Goal: Task Accomplishment & Management: Manage account settings

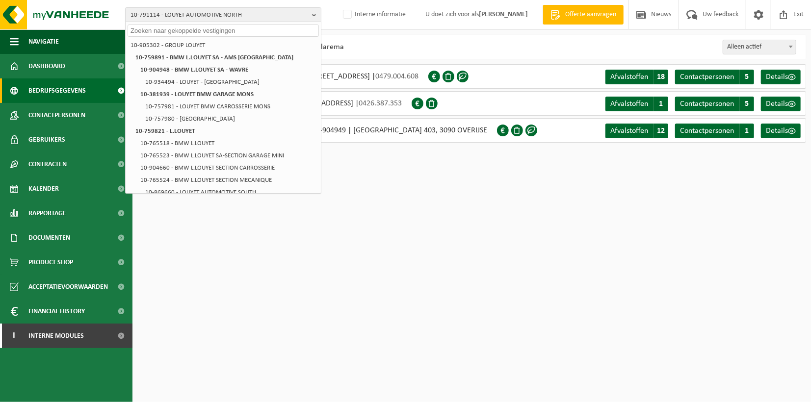
click at [352, 13] on div "10-791114 - LOUYET AUTOMOTIVE NORTH 10-905302 - GROUP LOUYET 10-759891 - BMW L.…" at bounding box center [405, 15] width 811 height 30
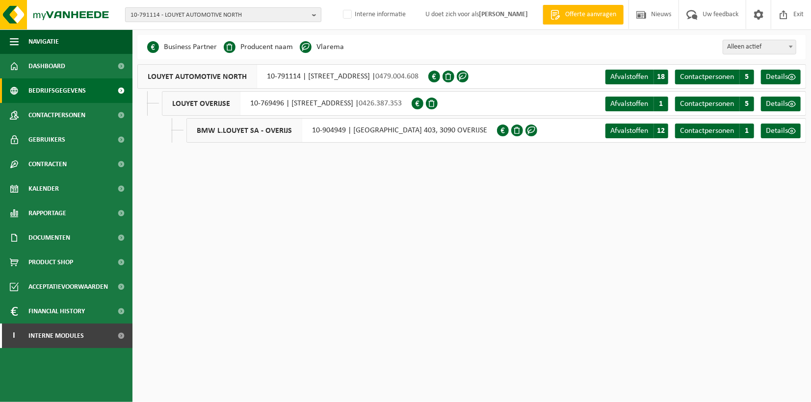
click at [315, 14] on b "button" at bounding box center [316, 15] width 9 height 14
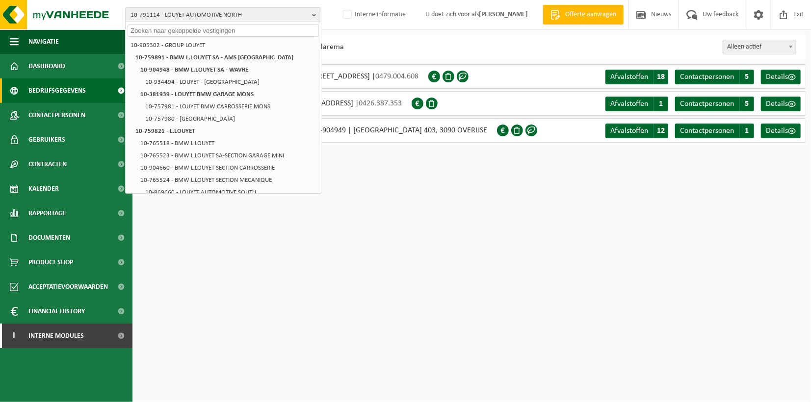
click at [230, 29] on input "text" at bounding box center [223, 31] width 191 height 12
paste input "10-902156"
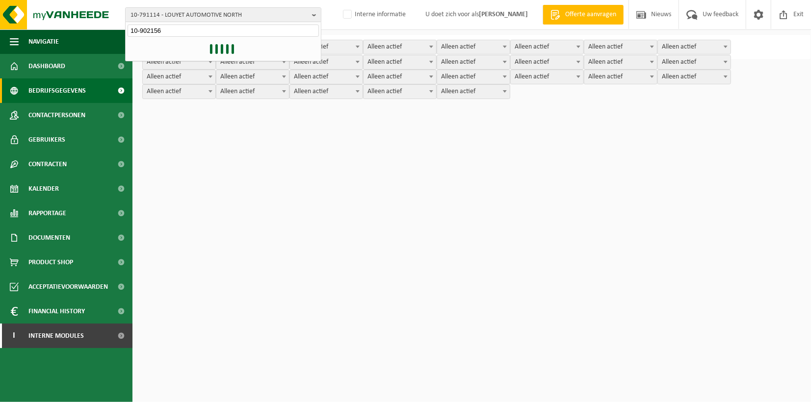
type input "10-902156"
drag, startPoint x: 365, startPoint y: 17, endPoint x: 378, endPoint y: 16, distance: 13.3
click at [366, 18] on div "10-791114 - LOUYET AUTOMOTIVE NORTH 10-902156 10-905302 - GROUP LOUYET 10-75989…" at bounding box center [405, 15] width 811 height 30
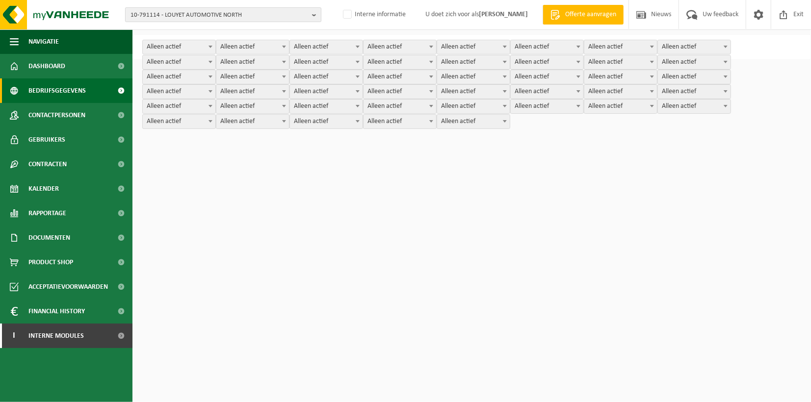
click at [312, 13] on b "button" at bounding box center [316, 15] width 9 height 14
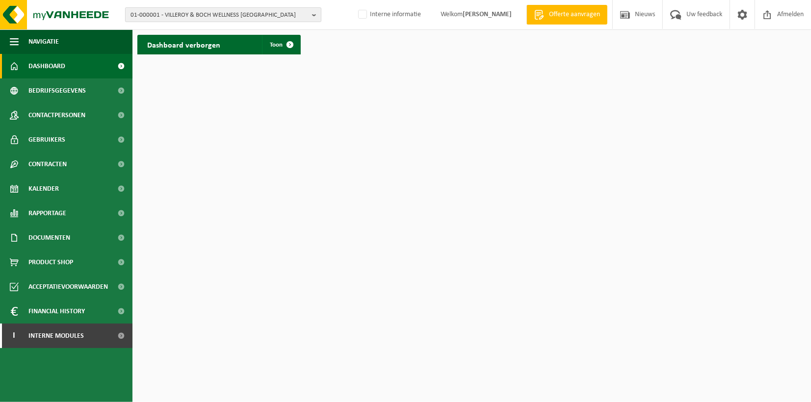
click at [313, 14] on b "button" at bounding box center [316, 15] width 9 height 14
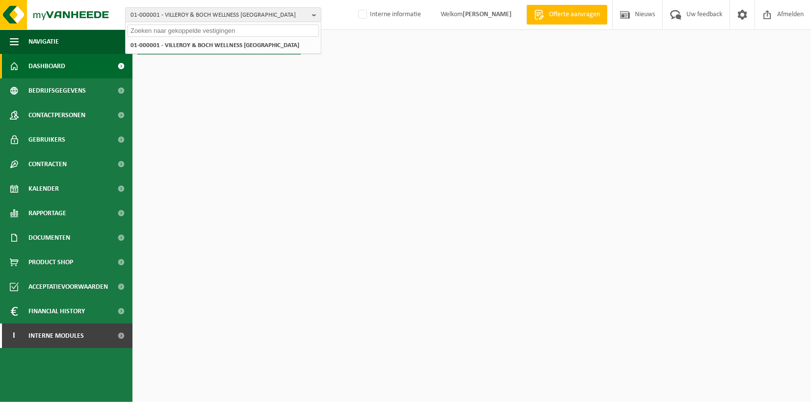
paste input "10-902156"
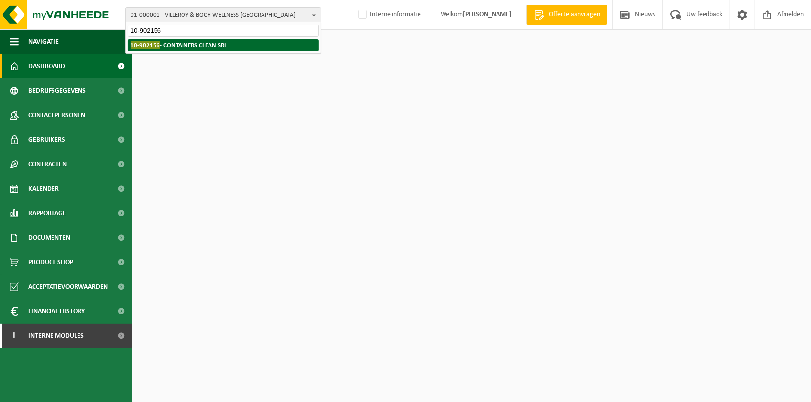
type input "10-902156"
click at [175, 43] on strong "10-902156 - CONTAINERS CLEAN SRL" at bounding box center [178, 44] width 97 height 7
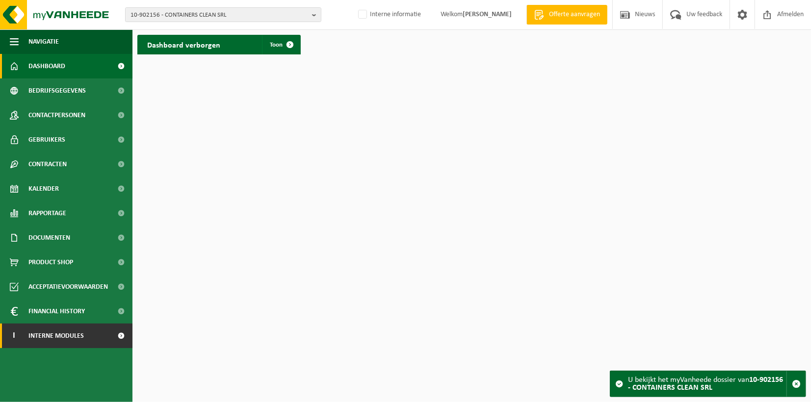
click at [31, 327] on span "Interne modules" at bounding box center [55, 336] width 55 height 25
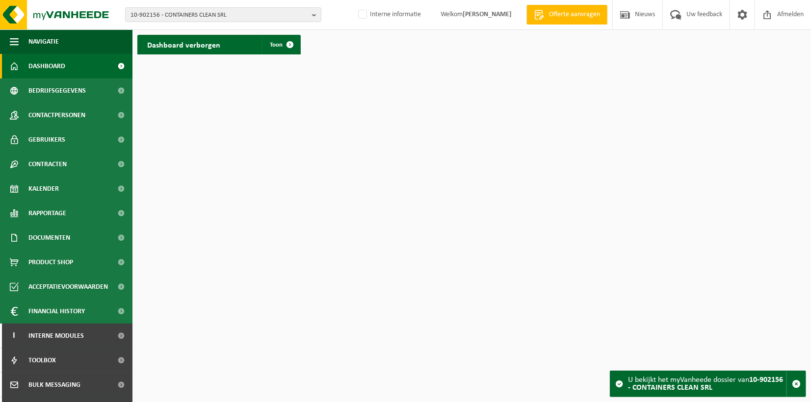
click at [36, 69] on span "Dashboard" at bounding box center [46, 66] width 37 height 25
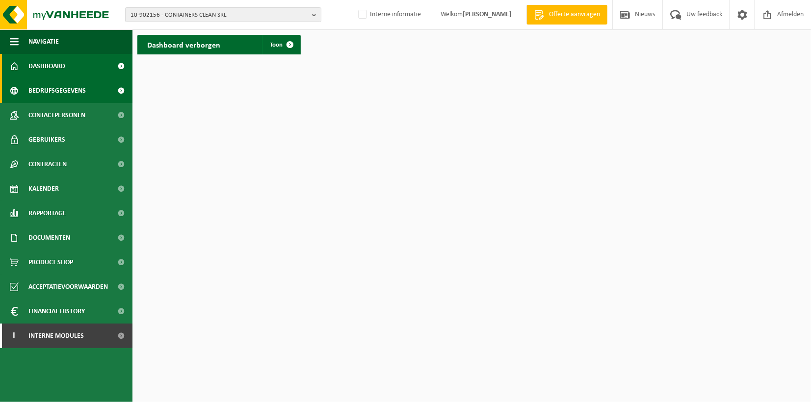
click at [62, 93] on span "Bedrijfsgegevens" at bounding box center [56, 90] width 57 height 25
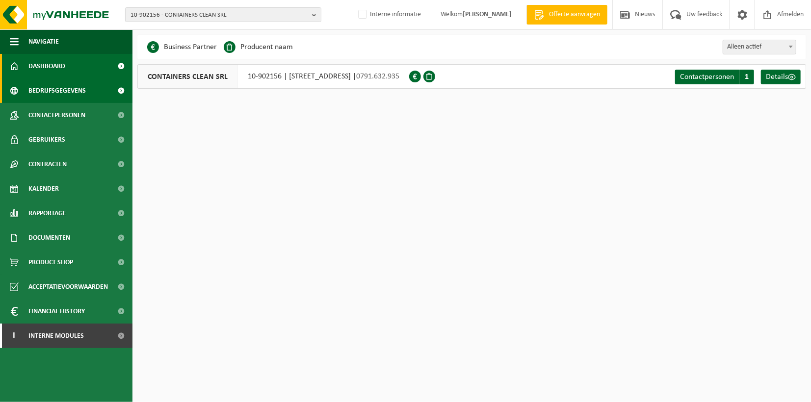
click at [98, 67] on link "Dashboard" at bounding box center [66, 66] width 132 height 25
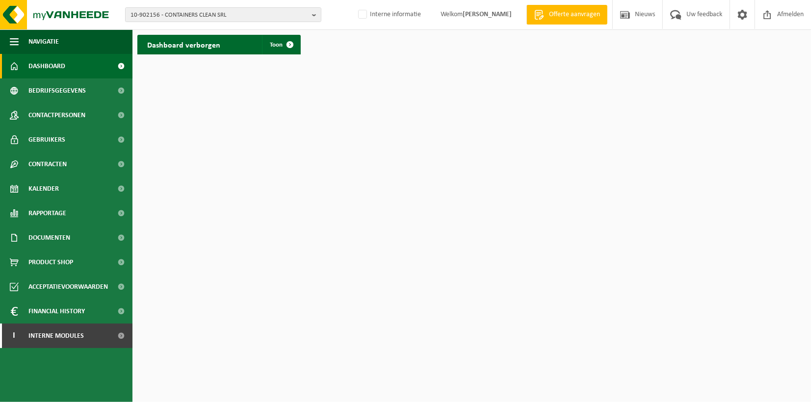
click at [88, 69] on link "Dashboard" at bounding box center [66, 66] width 132 height 25
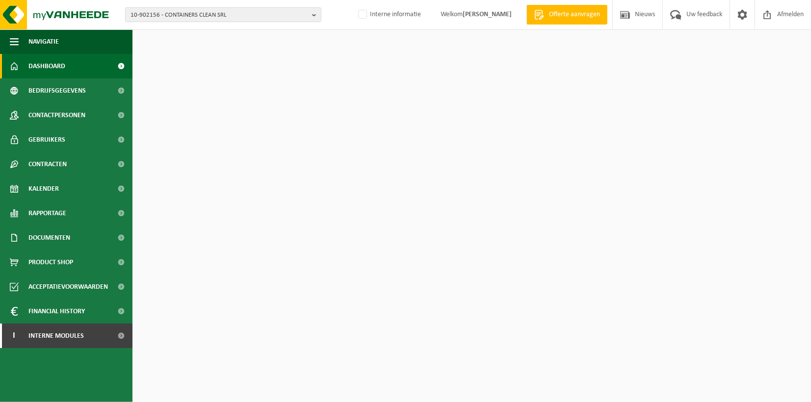
click at [79, 92] on span "Bedrijfsgegevens" at bounding box center [56, 90] width 57 height 25
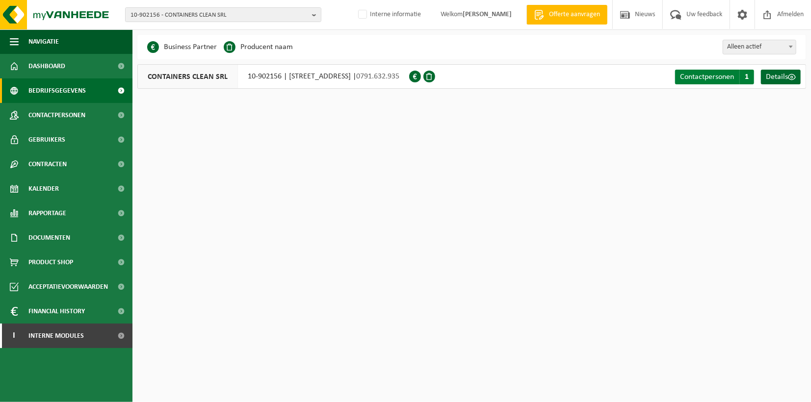
click at [706, 78] on span "Contactpersonen" at bounding box center [707, 77] width 54 height 8
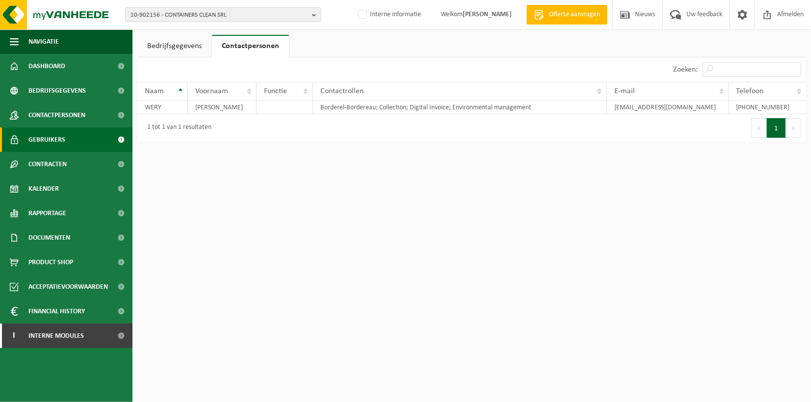
click at [53, 139] on span "Gebruikers" at bounding box center [46, 140] width 37 height 25
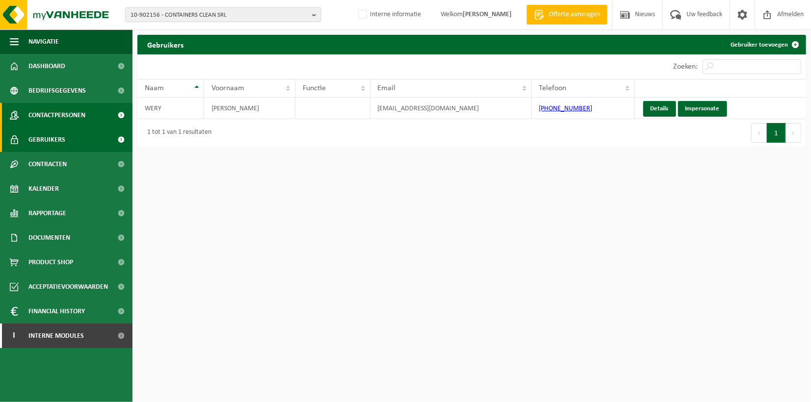
click at [55, 110] on span "Contactpersonen" at bounding box center [56, 115] width 57 height 25
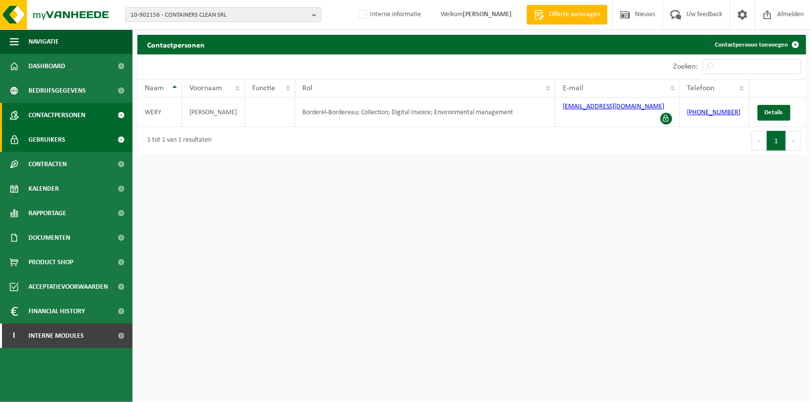
click at [56, 139] on span "Gebruikers" at bounding box center [46, 140] width 37 height 25
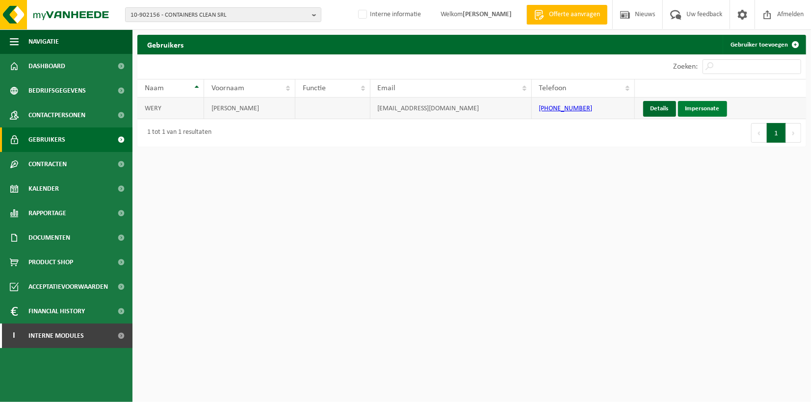
click at [704, 110] on link "Impersonate" at bounding box center [702, 109] width 49 height 16
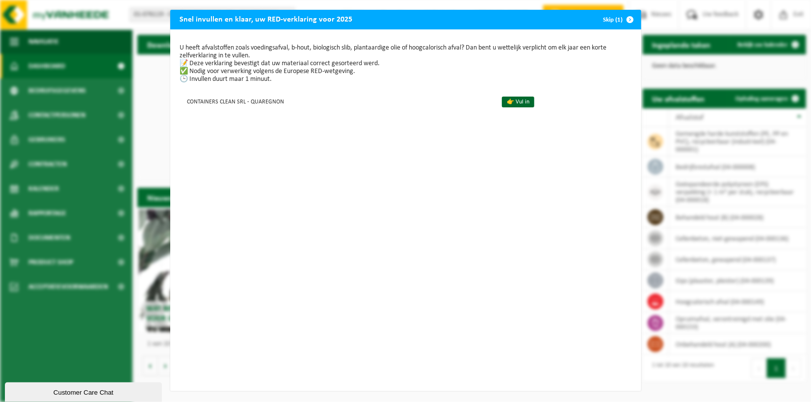
click at [23, 353] on div "Snel invullen en klaar, uw RED-verklaring voor 2025 Skip (1) U heeft afvalstoff…" at bounding box center [405, 201] width 811 height 402
click at [611, 18] on button "Skip (1)" at bounding box center [617, 20] width 45 height 20
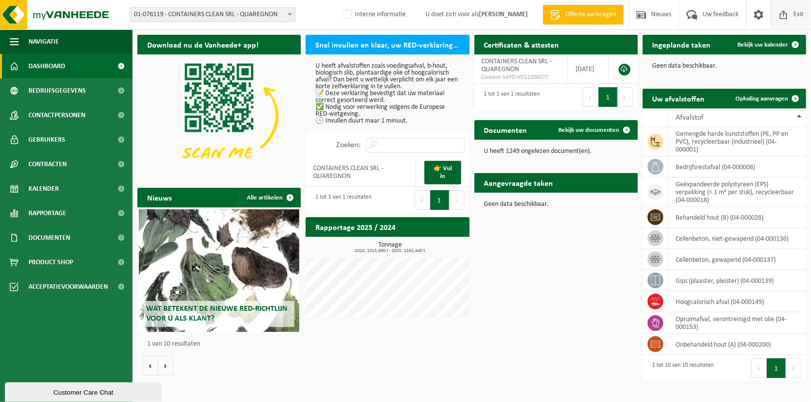
click at [798, 13] on span "Exit" at bounding box center [798, 14] width 15 height 29
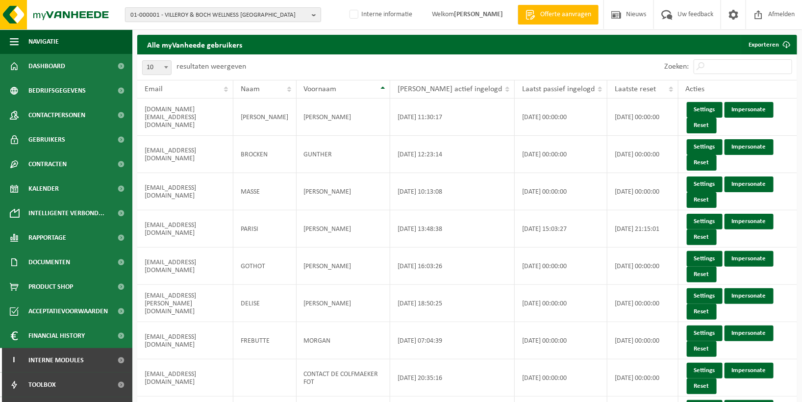
click at [315, 14] on b "button" at bounding box center [316, 15] width 9 height 14
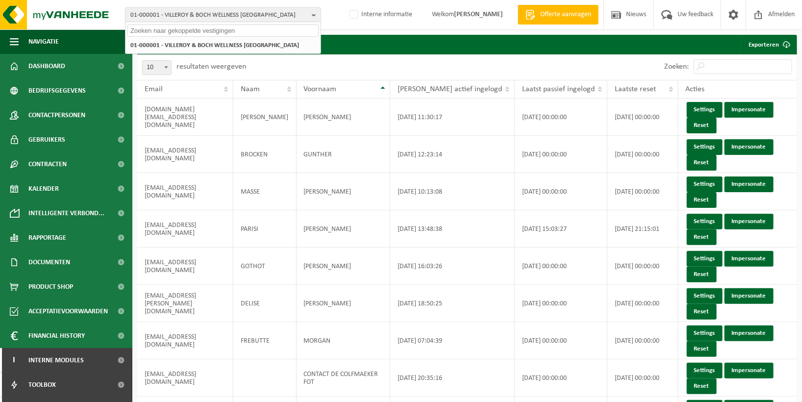
click at [226, 27] on input "text" at bounding box center [223, 31] width 191 height 12
paste input "10-750911"
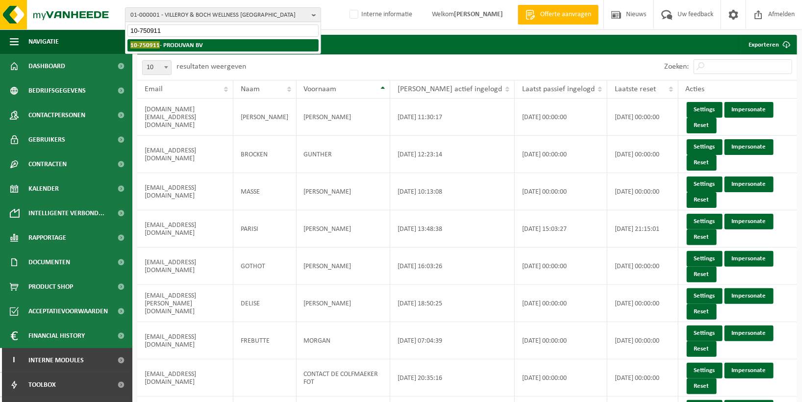
type input "10-750911"
click at [195, 46] on strong "10-750911 - PRODUVAN BV" at bounding box center [166, 44] width 73 height 7
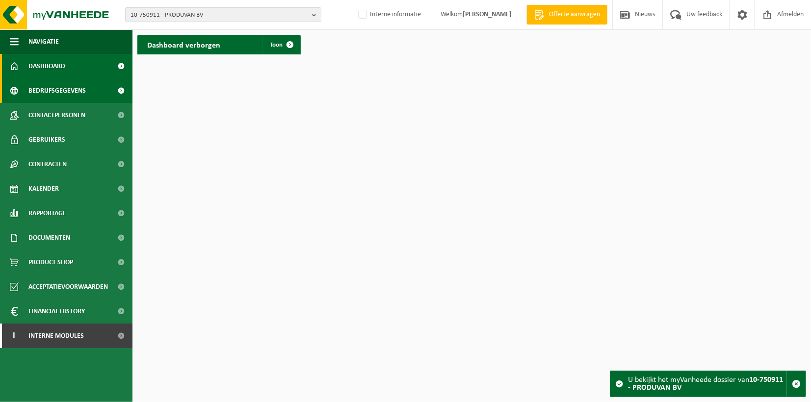
click at [55, 91] on span "Bedrijfsgegevens" at bounding box center [56, 90] width 57 height 25
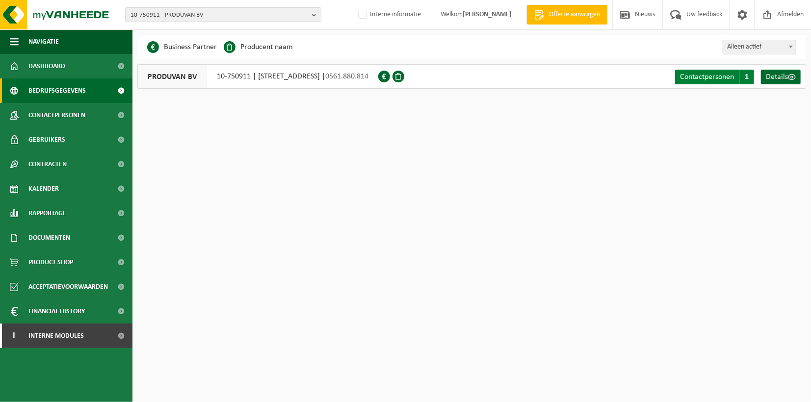
click at [705, 77] on span "Contactpersonen" at bounding box center [707, 77] width 54 height 8
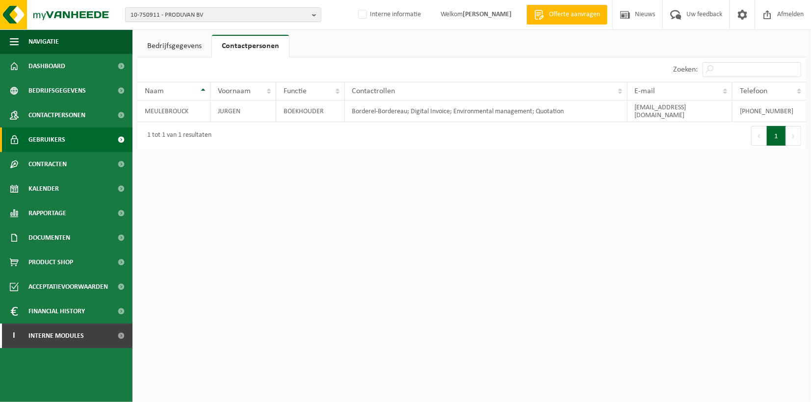
click at [48, 142] on span "Gebruikers" at bounding box center [46, 140] width 37 height 25
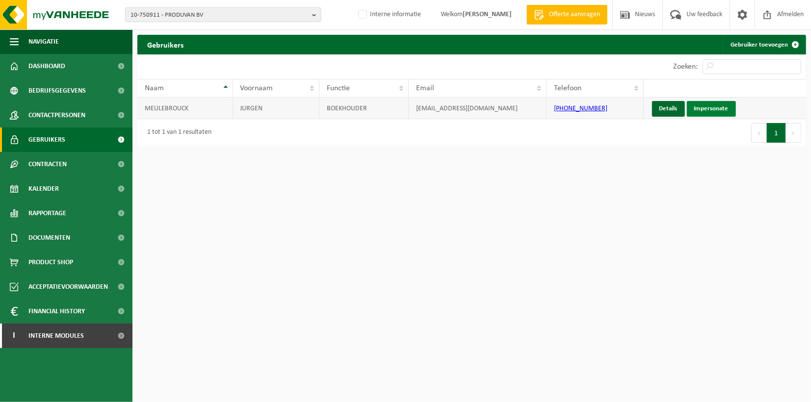
click at [704, 108] on link "Impersonate" at bounding box center [711, 109] width 49 height 16
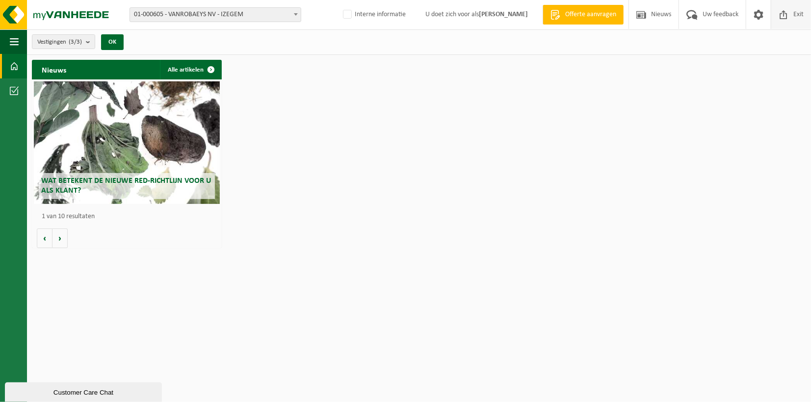
click at [801, 29] on span "Exit" at bounding box center [798, 14] width 15 height 29
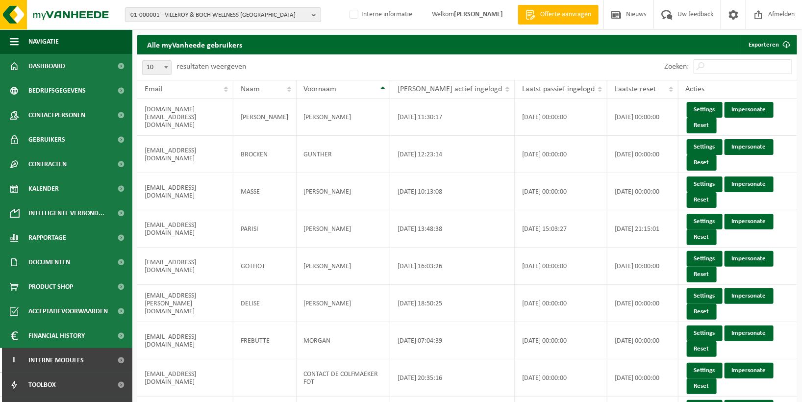
click at [317, 17] on b "button" at bounding box center [316, 15] width 9 height 14
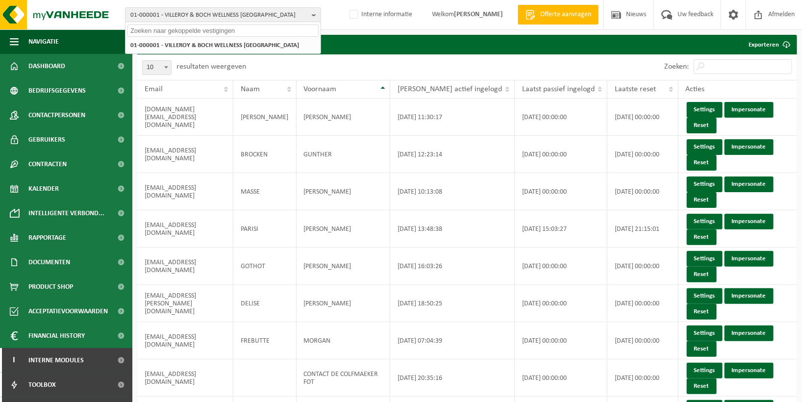
click at [261, 36] on input "text" at bounding box center [223, 31] width 191 height 12
click at [260, 29] on input "text" at bounding box center [223, 31] width 191 height 12
paste input "10-750911"
type input "10-750911"
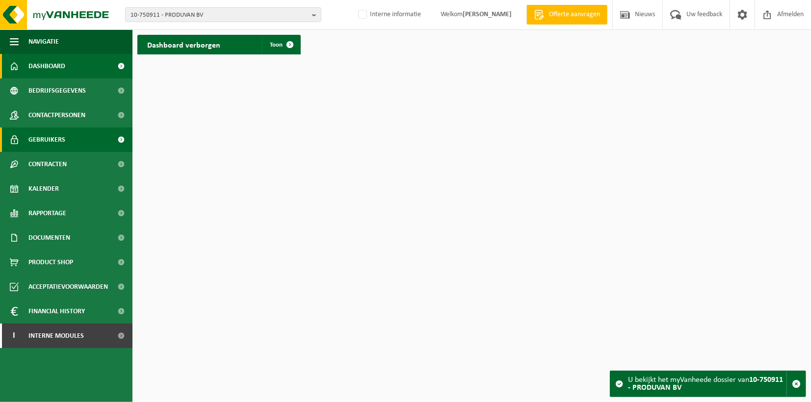
click at [61, 143] on span "Gebruikers" at bounding box center [46, 140] width 37 height 25
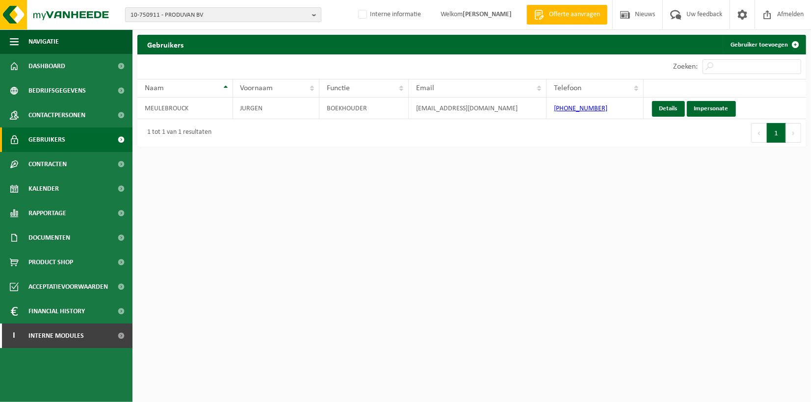
click at [313, 12] on b "button" at bounding box center [316, 15] width 9 height 14
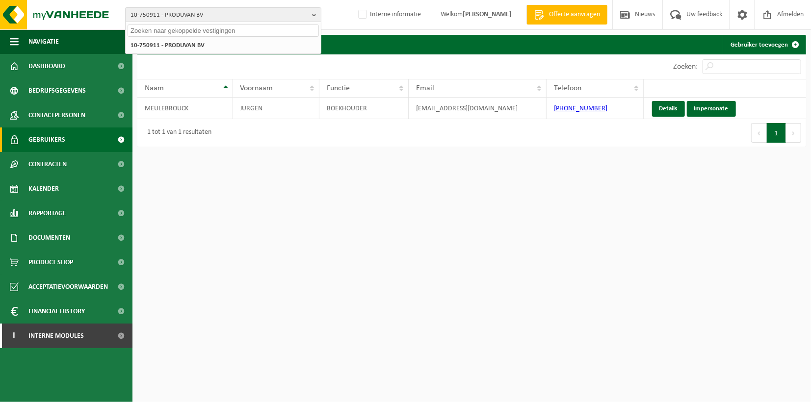
click at [223, 33] on input "text" at bounding box center [223, 31] width 191 height 12
paste input "01-053854."
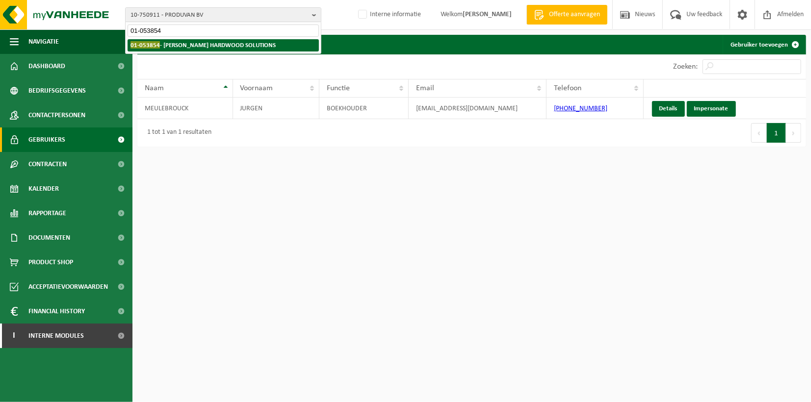
type input "01-053854"
click at [188, 48] on strong "01-053854 - CARPENTIER HARDWOOD SOLUTIONS" at bounding box center [202, 44] width 145 height 7
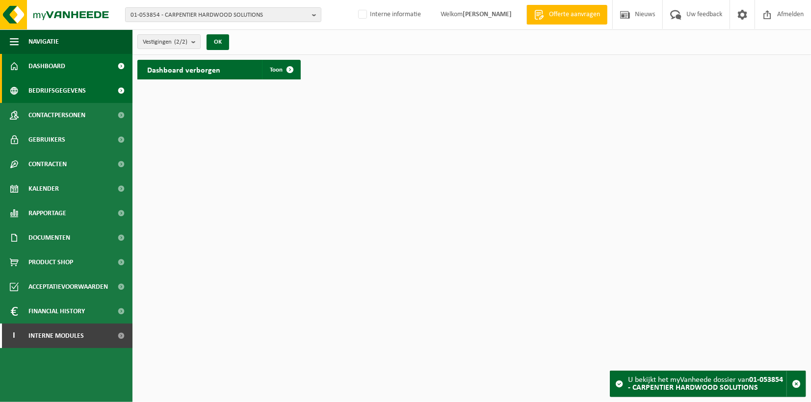
click at [74, 94] on span "Bedrijfsgegevens" at bounding box center [56, 90] width 57 height 25
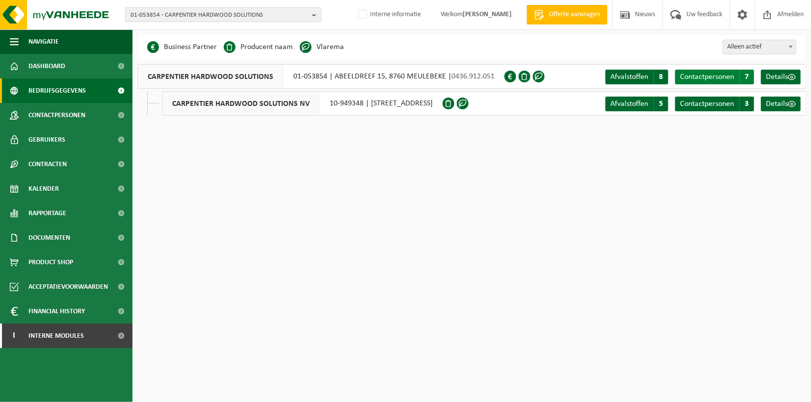
click at [702, 76] on span "Contactpersonen" at bounding box center [707, 77] width 54 height 8
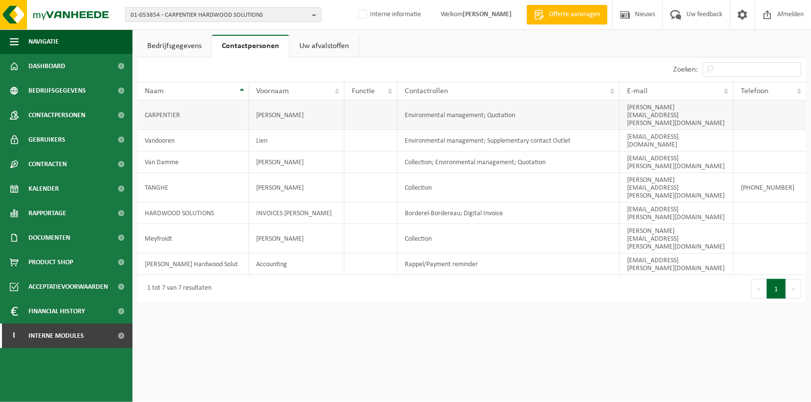
click at [532, 108] on td "Environmental management; Quotation" at bounding box center [508, 115] width 222 height 29
click at [434, 111] on td "Environmental management; Quotation" at bounding box center [508, 115] width 222 height 29
click at [518, 109] on td "Environmental management; Quotation" at bounding box center [508, 115] width 222 height 29
click at [485, 108] on td "Environmental management; Quotation" at bounding box center [508, 115] width 222 height 29
click at [487, 130] on td "Environmental management; Supplementary contact Outlet" at bounding box center [508, 141] width 222 height 22
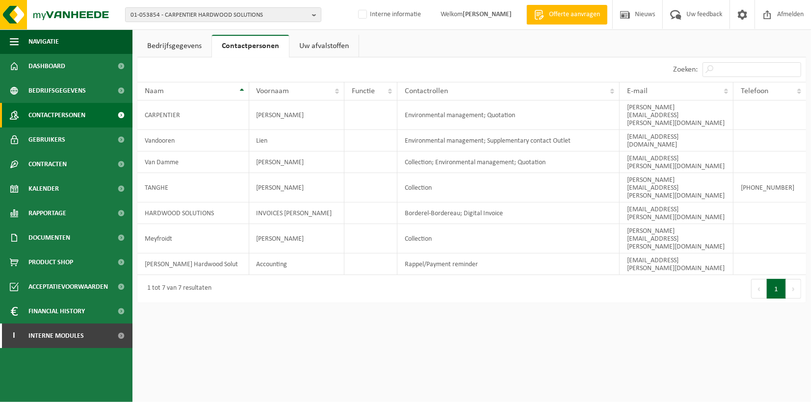
click at [79, 112] on span "Contactpersonen" at bounding box center [56, 115] width 57 height 25
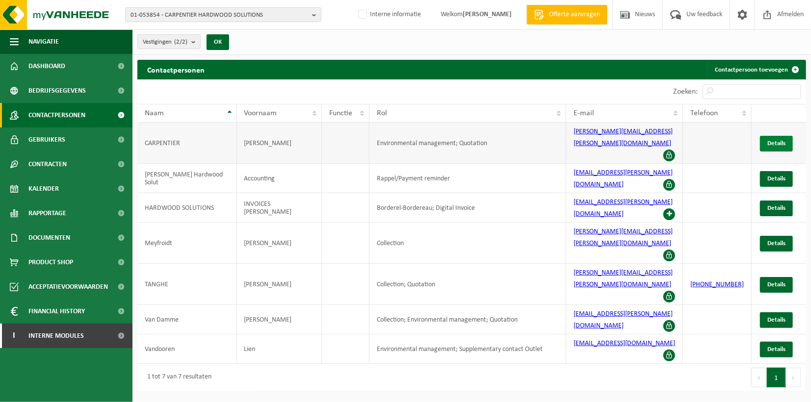
click at [776, 136] on link "Details" at bounding box center [776, 144] width 33 height 16
click at [776, 346] on span "Details" at bounding box center [776, 349] width 18 height 6
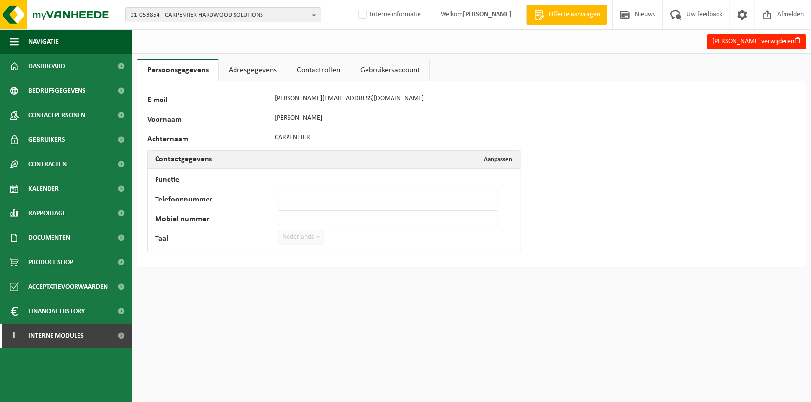
click at [259, 70] on link "Adresgegevens" at bounding box center [253, 70] width 68 height 23
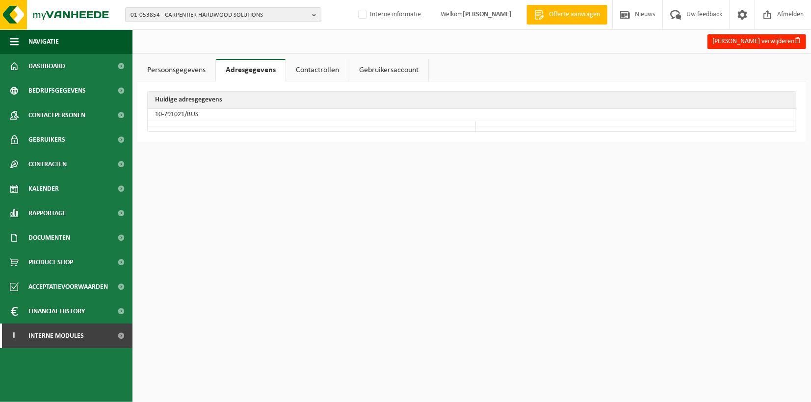
click at [307, 74] on link "Contactrollen" at bounding box center [317, 70] width 63 height 23
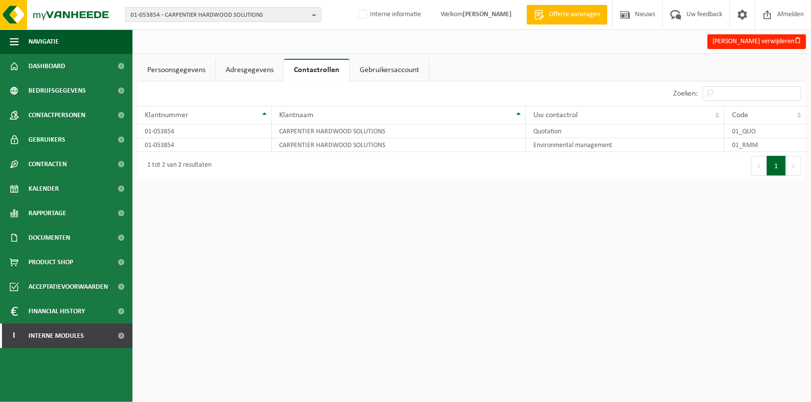
click at [369, 71] on link "Gebruikersaccount" at bounding box center [389, 70] width 79 height 23
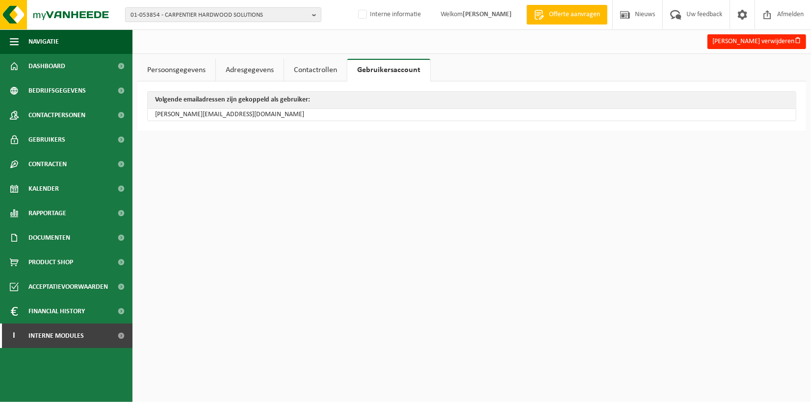
click at [165, 66] on link "Persoonsgegevens" at bounding box center [176, 70] width 78 height 23
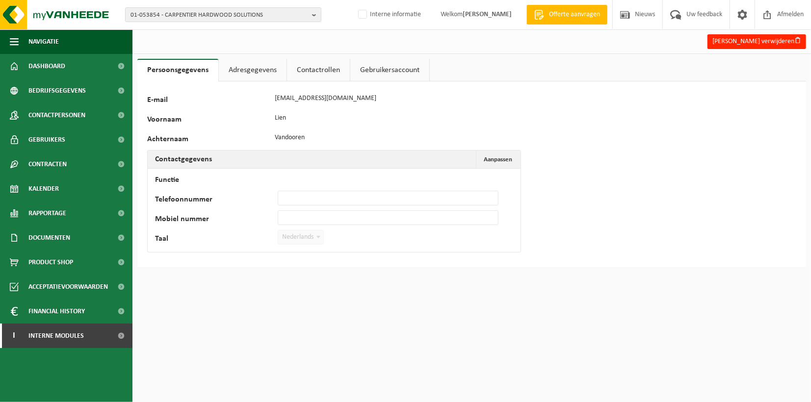
click at [381, 66] on link "Gebruikersaccount" at bounding box center [389, 70] width 79 height 23
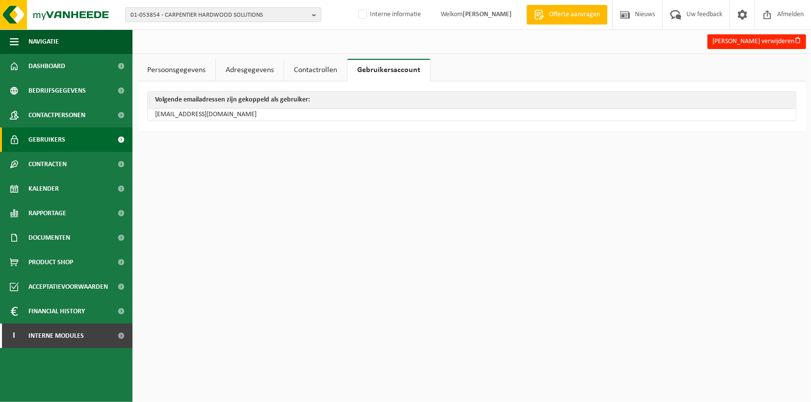
click at [52, 136] on span "Gebruikers" at bounding box center [46, 140] width 37 height 25
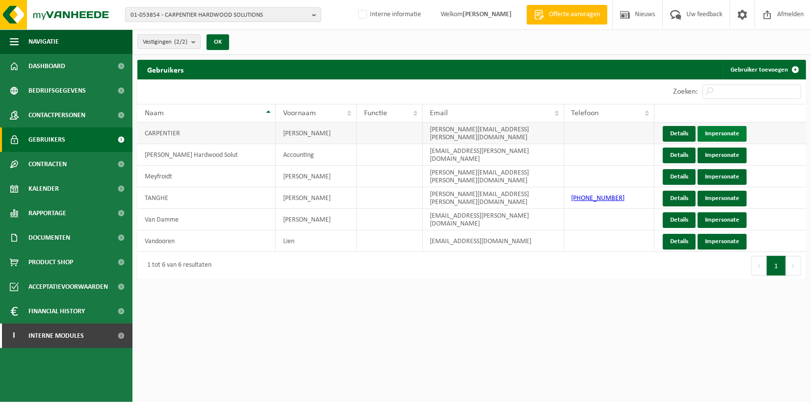
click at [724, 134] on link "Impersonate" at bounding box center [721, 134] width 49 height 16
click at [720, 243] on link "Impersonate" at bounding box center [721, 242] width 49 height 16
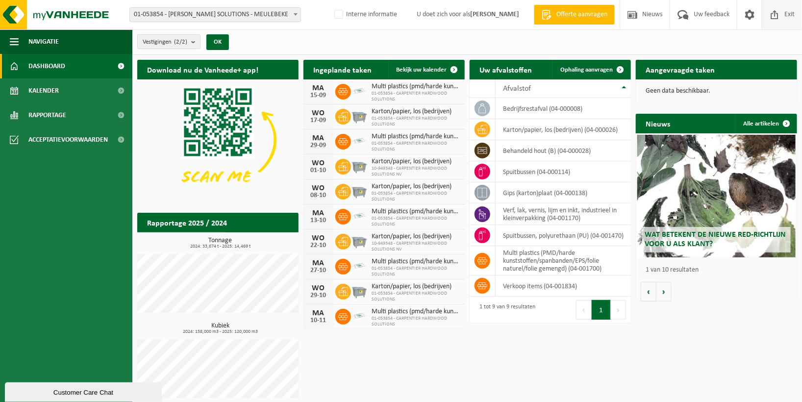
click at [785, 16] on span "Exit" at bounding box center [789, 14] width 15 height 29
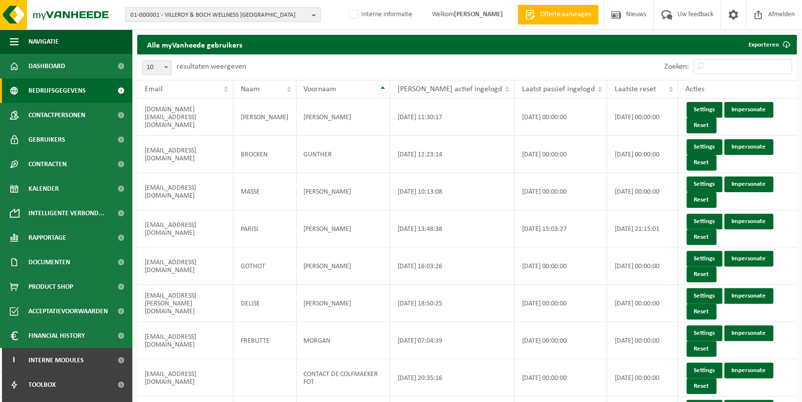
click at [65, 89] on span "Bedrijfsgegevens" at bounding box center [56, 90] width 57 height 25
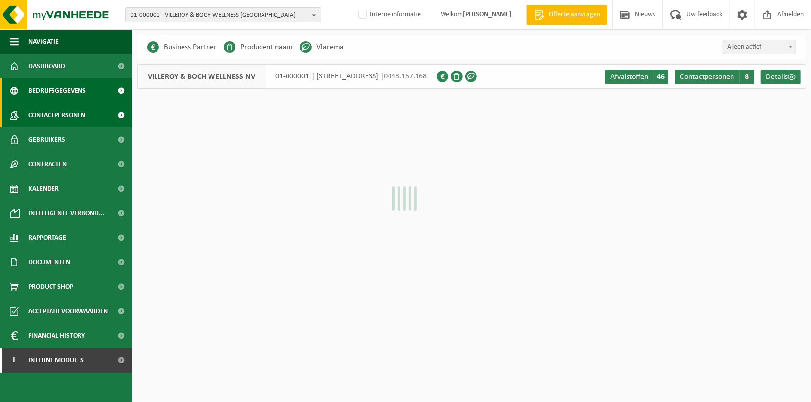
click at [66, 114] on span "Contactpersonen" at bounding box center [56, 115] width 57 height 25
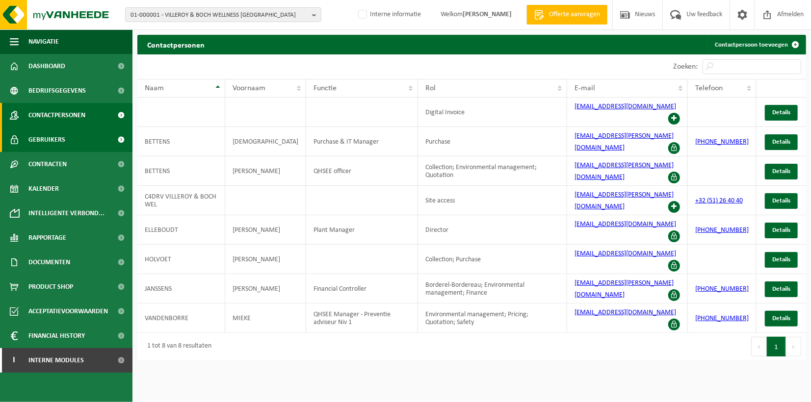
click at [67, 141] on link "Gebruikers" at bounding box center [66, 140] width 132 height 25
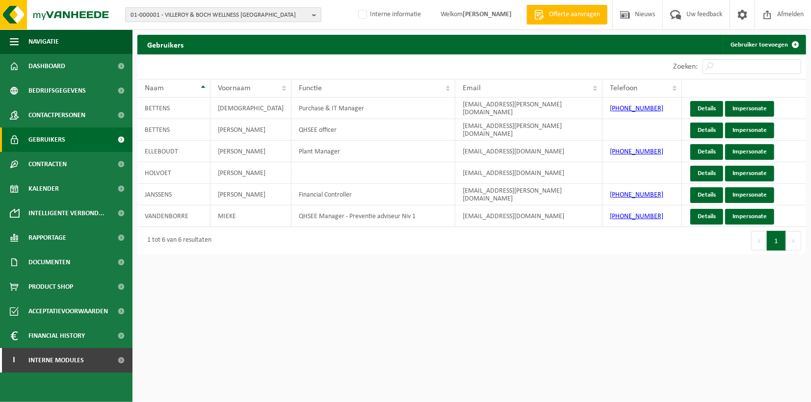
click at [313, 14] on b "button" at bounding box center [316, 15] width 9 height 14
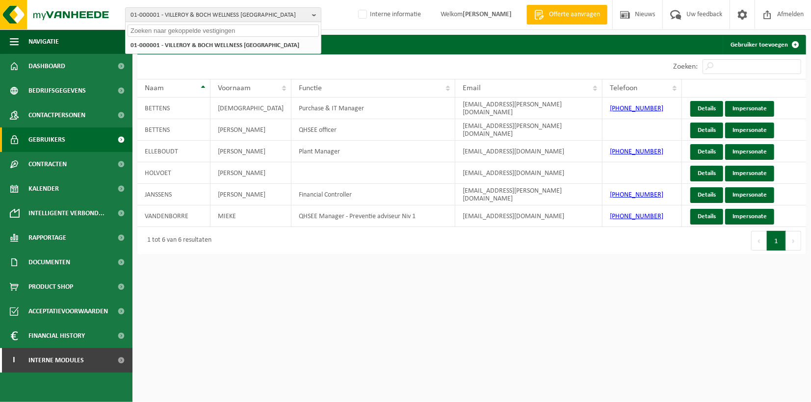
click at [264, 27] on input "text" at bounding box center [223, 31] width 191 height 12
paste input "01-053854."
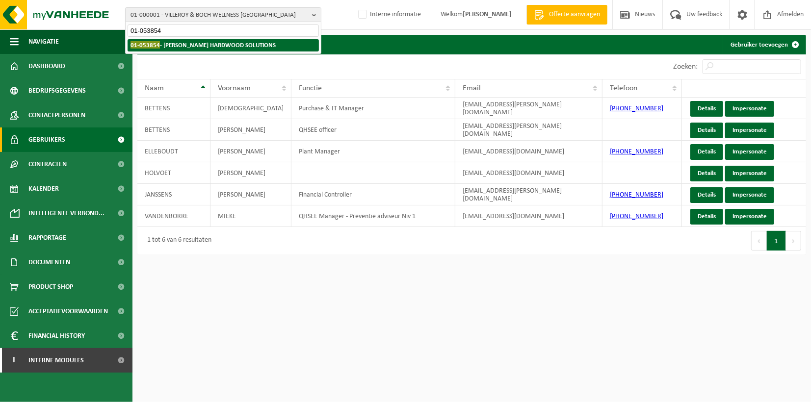
type input "01-053854"
click at [234, 48] on strong "01-053854 - [PERSON_NAME] HARDWOOD SOLUTIONS" at bounding box center [202, 44] width 145 height 7
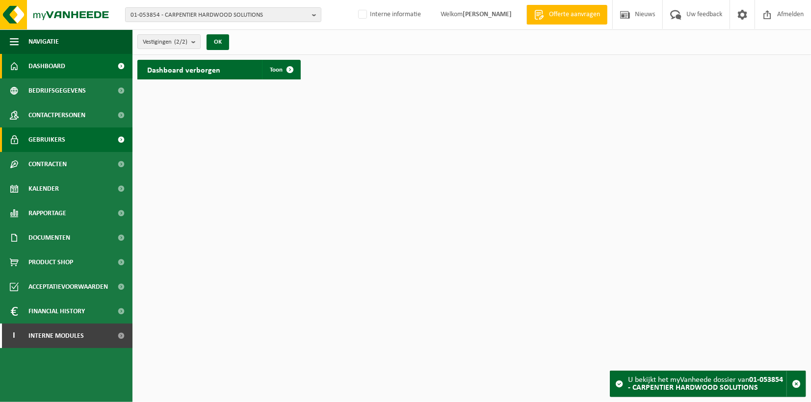
click at [72, 141] on link "Gebruikers" at bounding box center [66, 140] width 132 height 25
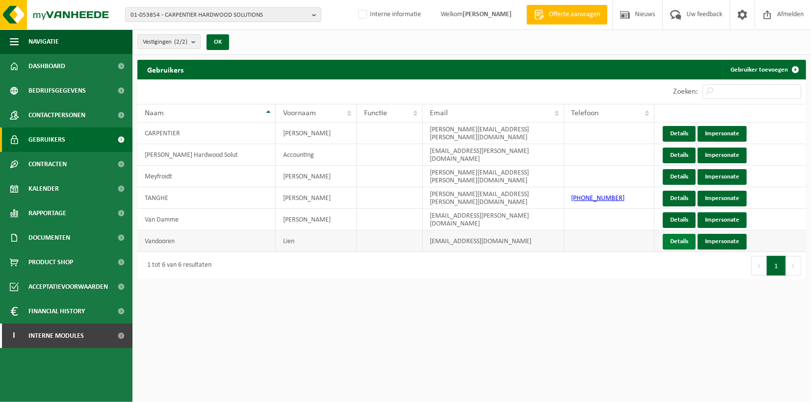
click at [681, 240] on link "Details" at bounding box center [679, 242] width 33 height 16
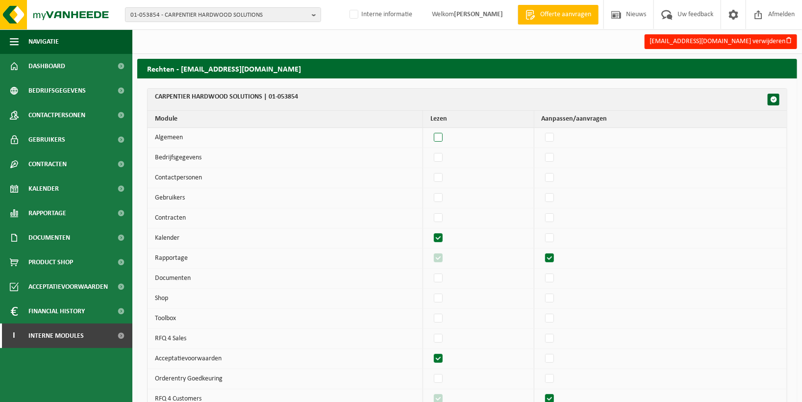
click at [446, 137] on label"] at bounding box center [439, 137] width 14 height 15
click at [431, 130] on input "checkbox" at bounding box center [430, 130] width 0 height 0
checkbox input "true"
click at [556, 139] on label"] at bounding box center [550, 137] width 14 height 15
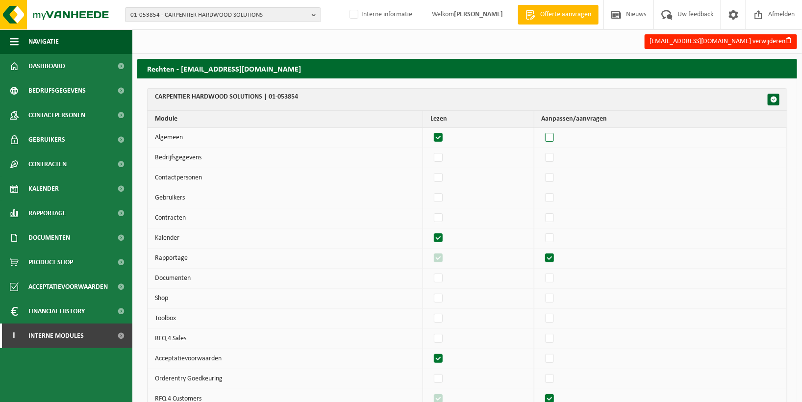
click at [542, 130] on input "checkbox" at bounding box center [541, 130] width 0 height 0
checkbox input "true"
click at [313, 17] on b "button" at bounding box center [316, 15] width 9 height 14
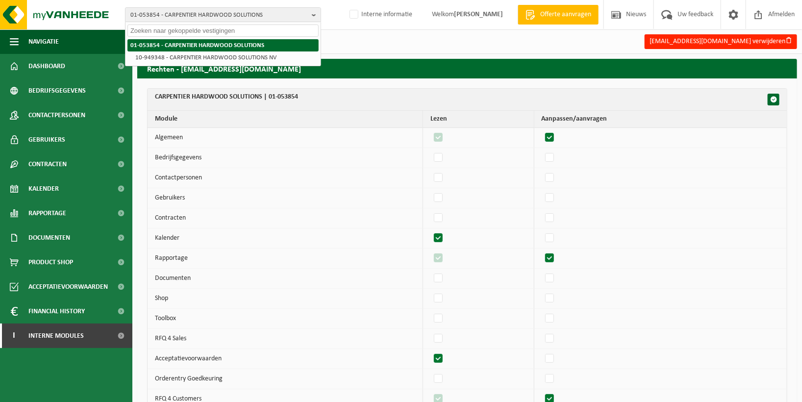
click at [274, 48] on li "01-053854 - CARPENTIER HARDWOOD SOLUTIONS" at bounding box center [223, 45] width 191 height 12
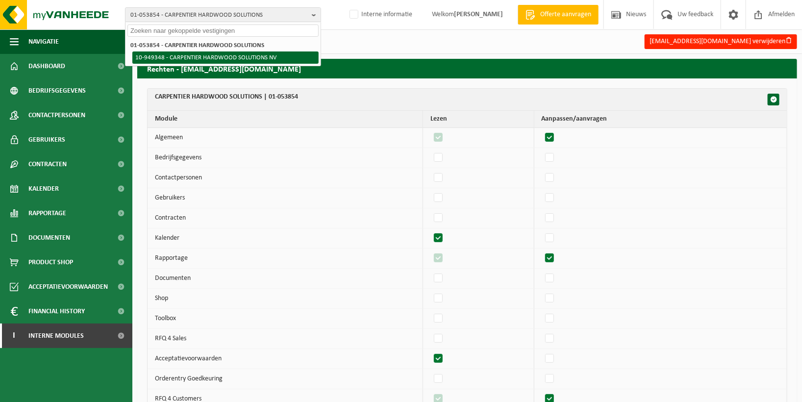
click at [281, 54] on li "10-949348 - CARPENTIER HARDWOOD SOLUTIONS NV" at bounding box center [225, 57] width 186 height 12
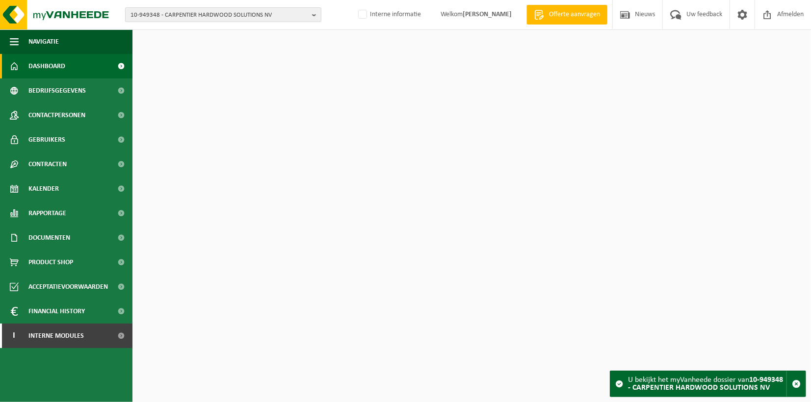
click at [314, 14] on b "button" at bounding box center [316, 15] width 9 height 14
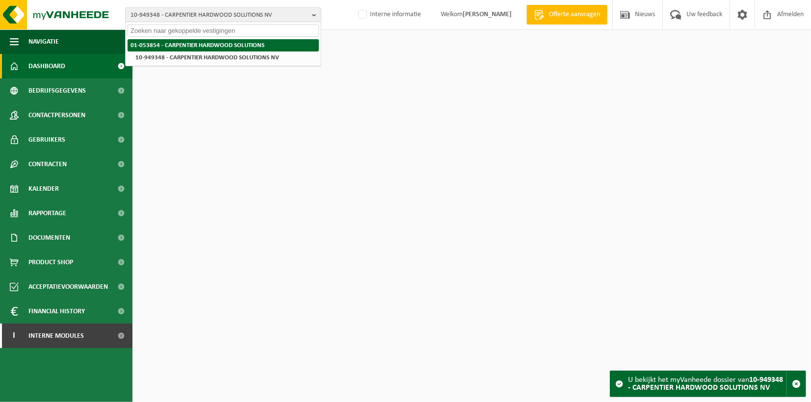
click at [280, 46] on li "01-053854 - CARPENTIER HARDWOOD SOLUTIONS" at bounding box center [223, 45] width 191 height 12
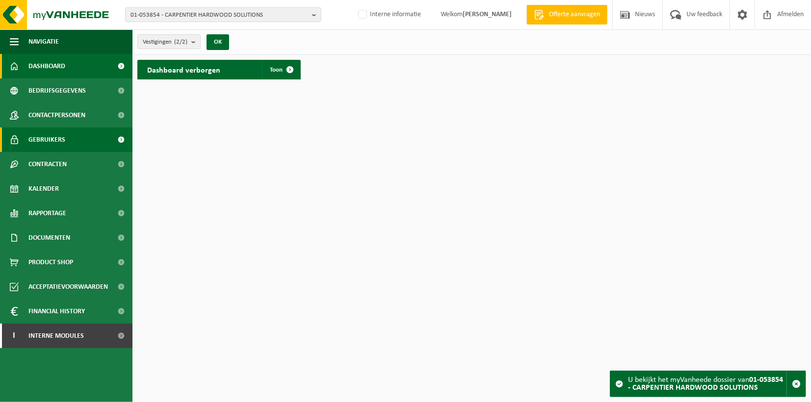
click at [28, 136] on span "Gebruikers" at bounding box center [46, 140] width 37 height 25
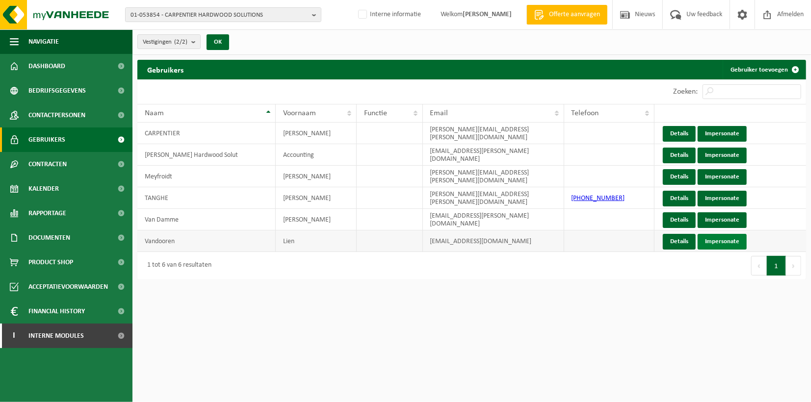
click at [729, 238] on link "Impersonate" at bounding box center [721, 242] width 49 height 16
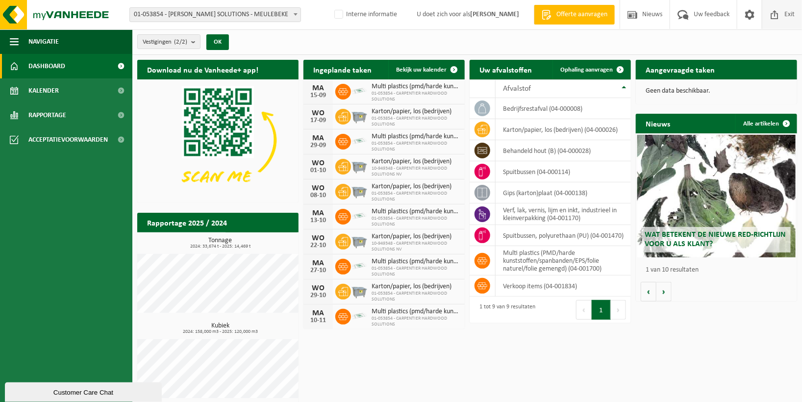
click at [777, 13] on span at bounding box center [774, 14] width 15 height 29
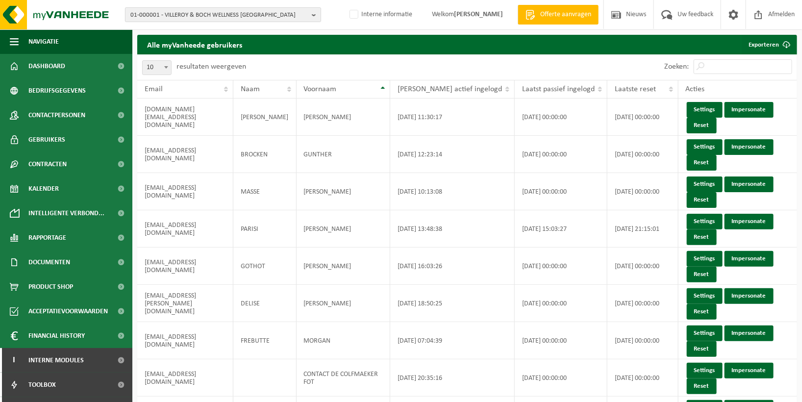
click at [313, 14] on b "button" at bounding box center [316, 15] width 9 height 14
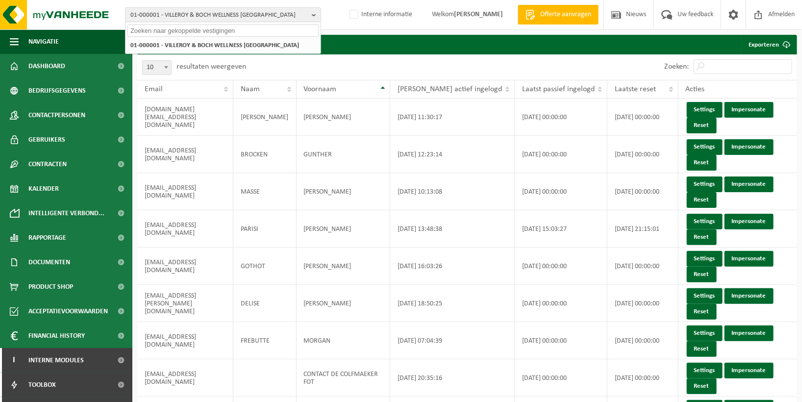
click at [220, 32] on input "text" at bounding box center [223, 31] width 191 height 12
paste input "01-053854."
type input "01-053854"
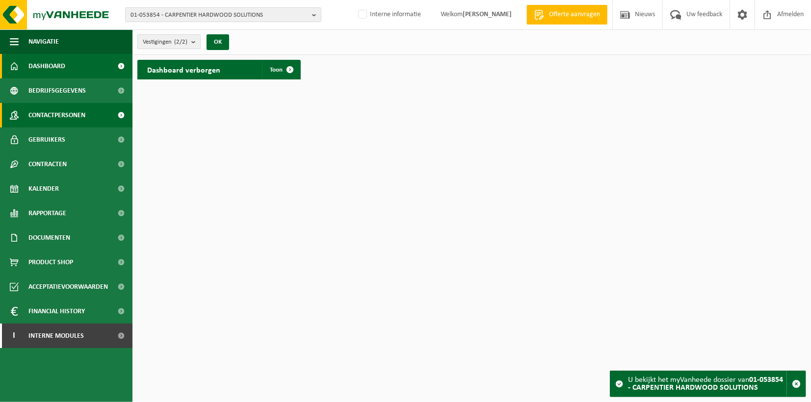
click at [50, 114] on span "Contactpersonen" at bounding box center [56, 115] width 57 height 25
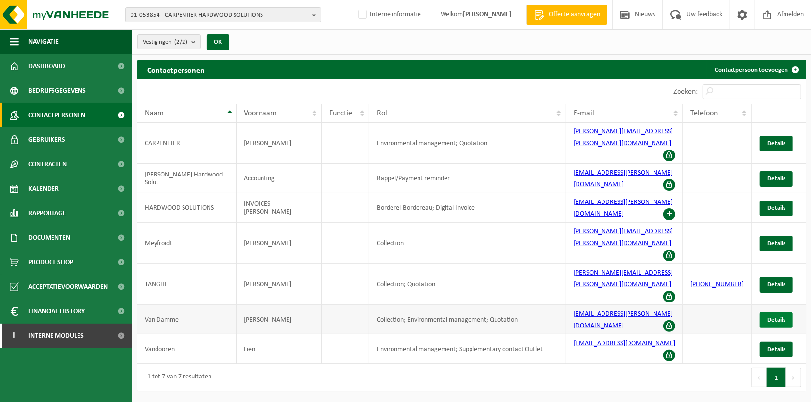
click at [781, 317] on span "Details" at bounding box center [776, 320] width 18 height 6
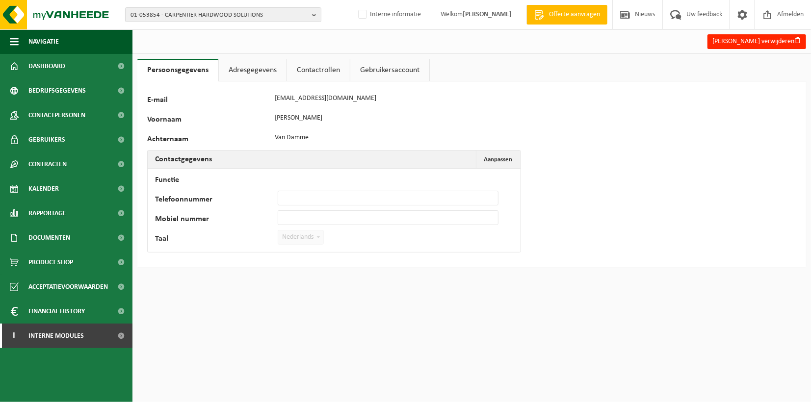
click at [259, 69] on link "Adresgegevens" at bounding box center [253, 70] width 68 height 23
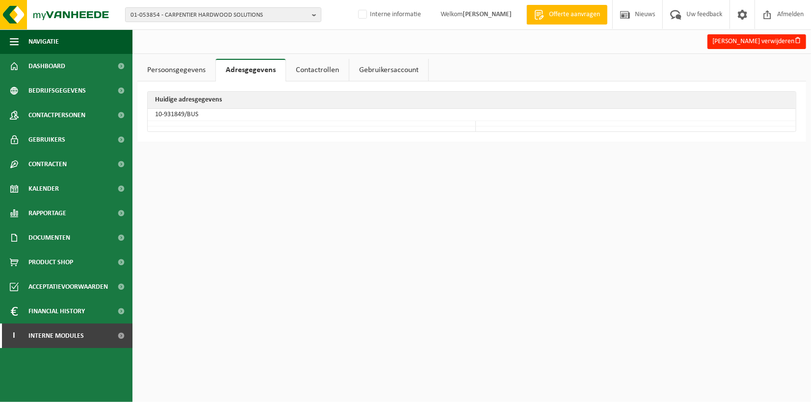
click at [307, 68] on link "Contactrollen" at bounding box center [317, 70] width 63 height 23
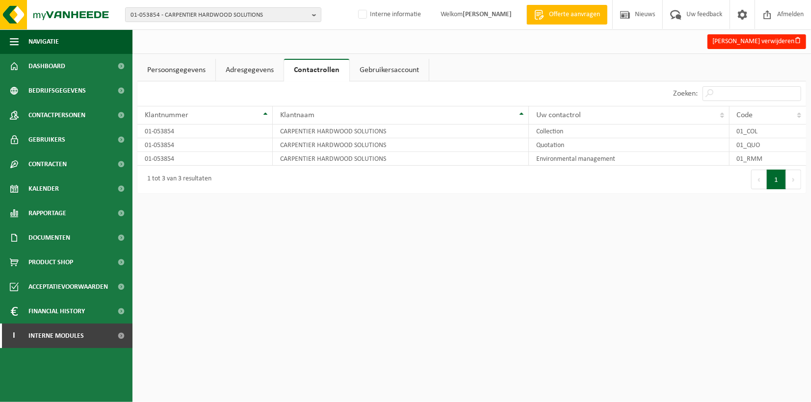
click at [358, 74] on link "Gebruikersaccount" at bounding box center [389, 70] width 79 height 23
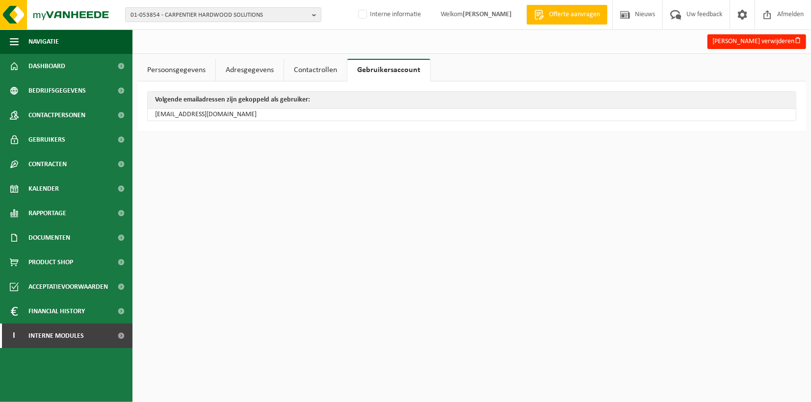
click at [176, 71] on link "Persoonsgegevens" at bounding box center [176, 70] width 78 height 23
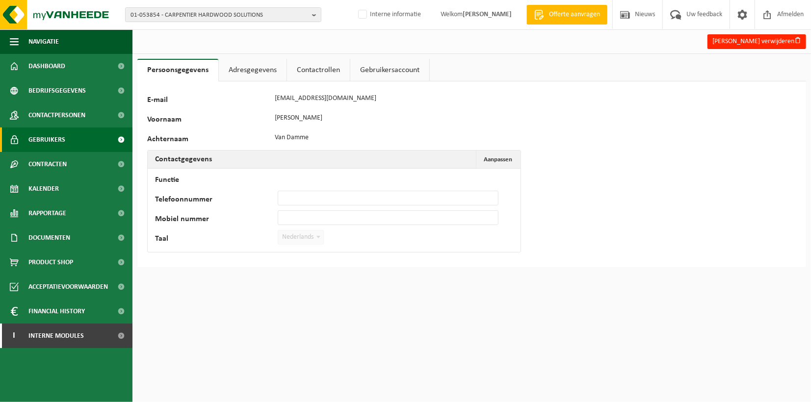
click at [69, 134] on link "Gebruikers" at bounding box center [66, 140] width 132 height 25
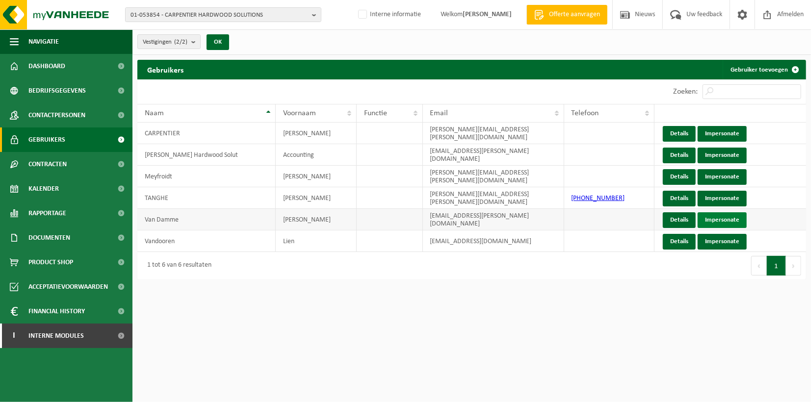
click at [726, 219] on link "Impersonate" at bounding box center [721, 220] width 49 height 16
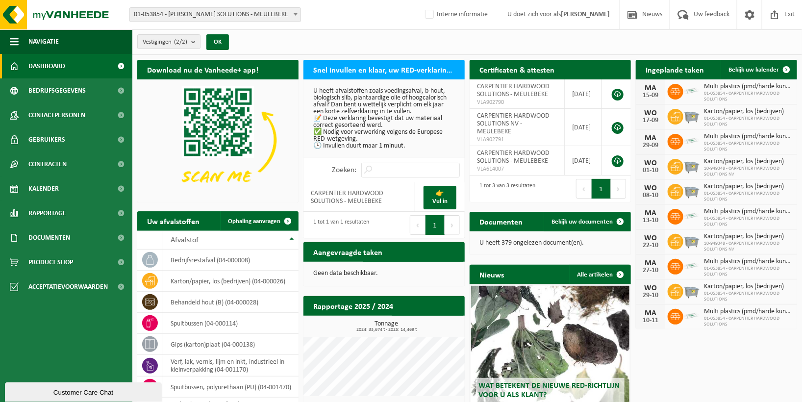
click at [78, 68] on link "Dashboard" at bounding box center [66, 66] width 132 height 25
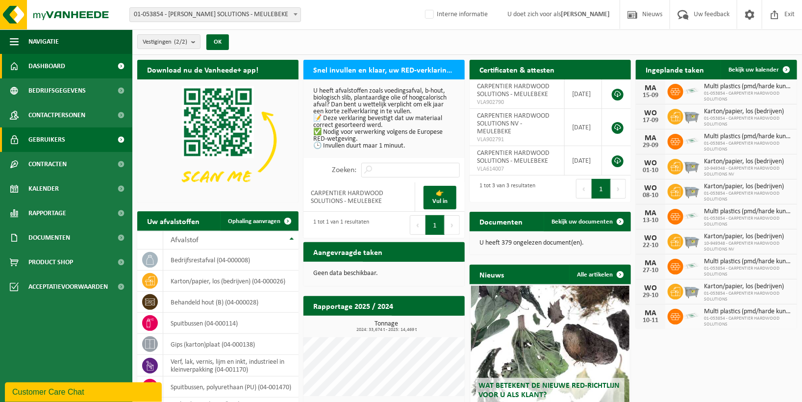
click at [70, 143] on link "Gebruikers" at bounding box center [66, 140] width 132 height 25
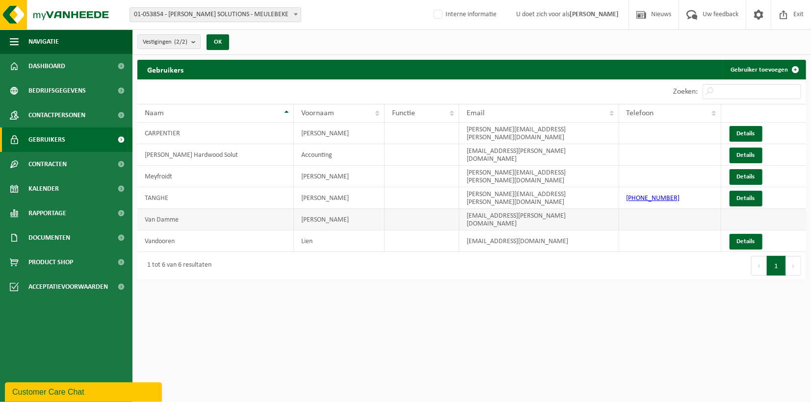
click at [441, 217] on td at bounding box center [421, 220] width 75 height 22
click at [344, 135] on td "HEIDI" at bounding box center [339, 134] width 91 height 22
click at [733, 129] on link "Details" at bounding box center [745, 134] width 33 height 16
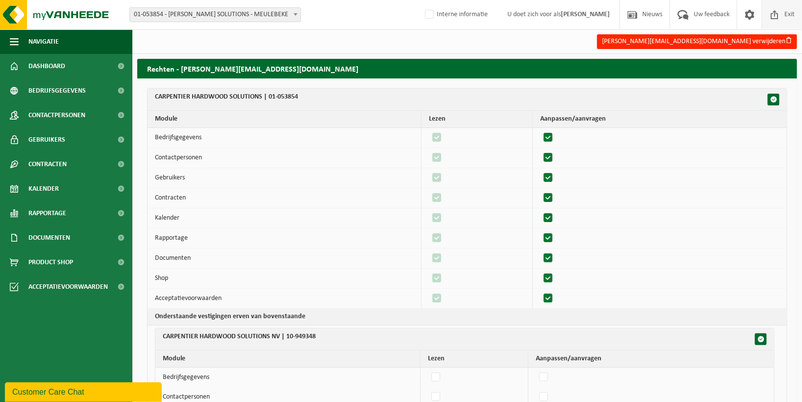
click at [782, 14] on span "Exit" at bounding box center [789, 14] width 15 height 29
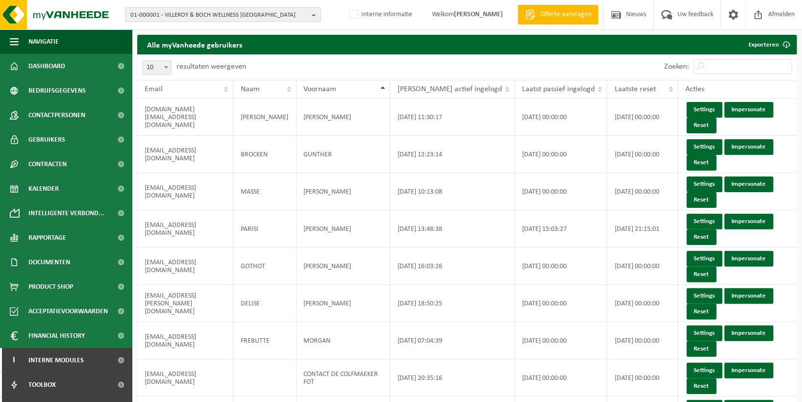
click at [313, 17] on b "button" at bounding box center [316, 15] width 9 height 14
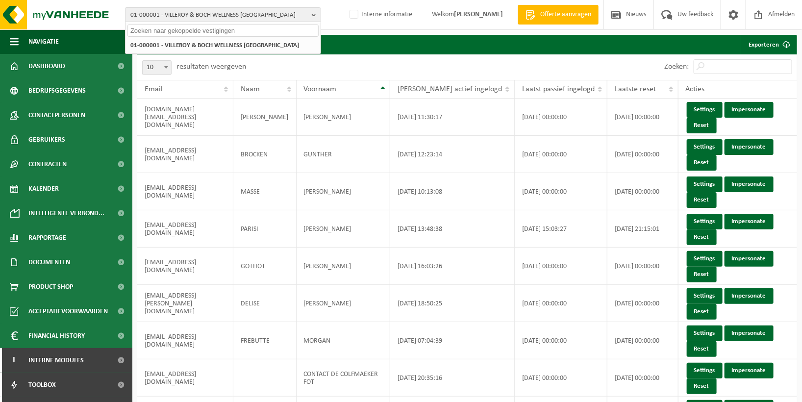
click at [248, 31] on input "text" at bounding box center [223, 31] width 191 height 12
paste input "01-053854."
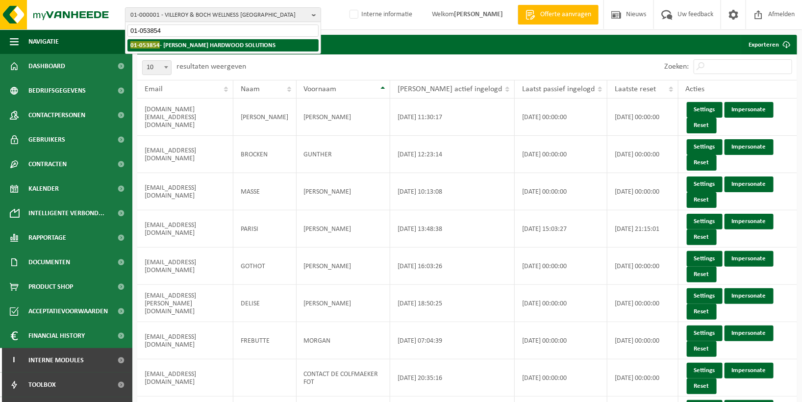
type input "01-053854"
click at [251, 43] on strong "01-053854 - CARPENTIER HARDWOOD SOLUTIONS" at bounding box center [202, 44] width 145 height 7
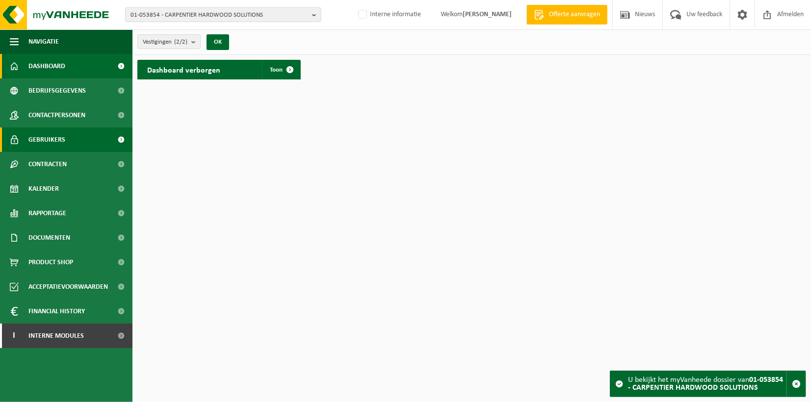
click at [64, 139] on span "Gebruikers" at bounding box center [46, 140] width 37 height 25
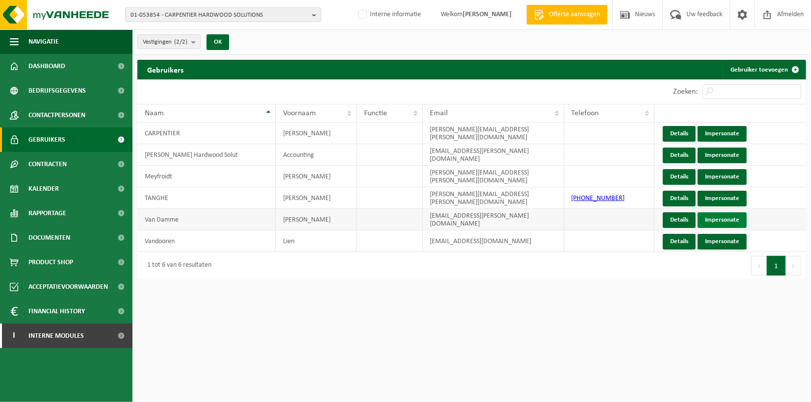
click at [729, 219] on link "Impersonate" at bounding box center [721, 220] width 49 height 16
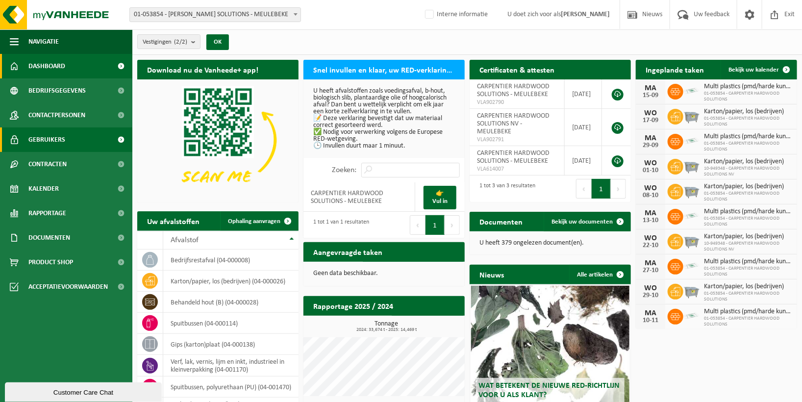
click at [51, 139] on span "Gebruikers" at bounding box center [46, 140] width 37 height 25
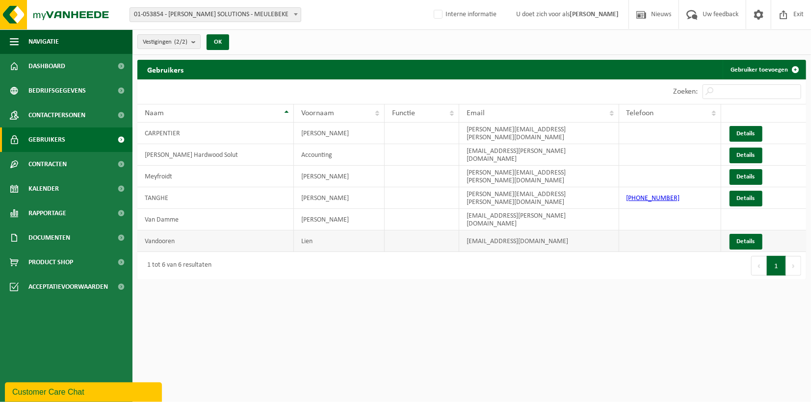
click at [217, 233] on td "Vandooren" at bounding box center [215, 241] width 156 height 22
click at [738, 234] on link "Details" at bounding box center [745, 242] width 33 height 16
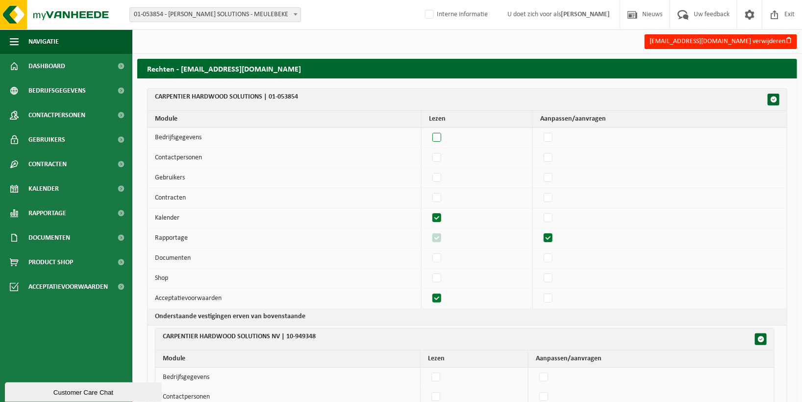
click at [441, 139] on label"] at bounding box center [438, 137] width 14 height 15
click at [429, 130] on input "checkbox" at bounding box center [429, 130] width 0 height 0
checkbox input "true"
click at [440, 156] on label"] at bounding box center [438, 158] width 14 height 15
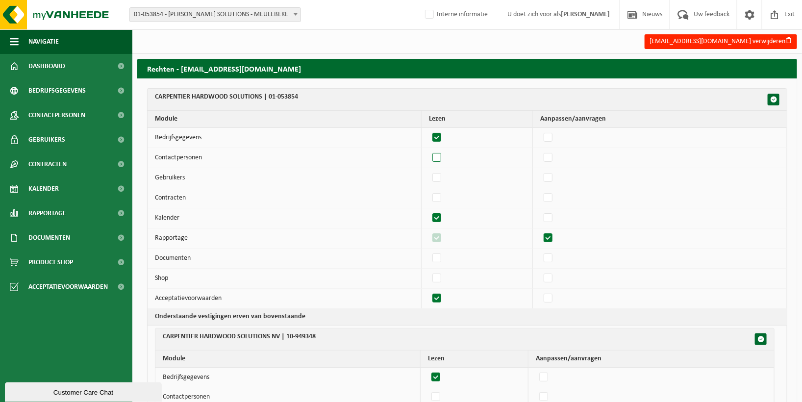
click at [429, 151] on input "checkbox" at bounding box center [429, 150] width 0 height 0
checkbox input "true"
click at [439, 176] on label"] at bounding box center [438, 178] width 14 height 15
click at [429, 171] on input "checkbox" at bounding box center [429, 170] width 0 height 0
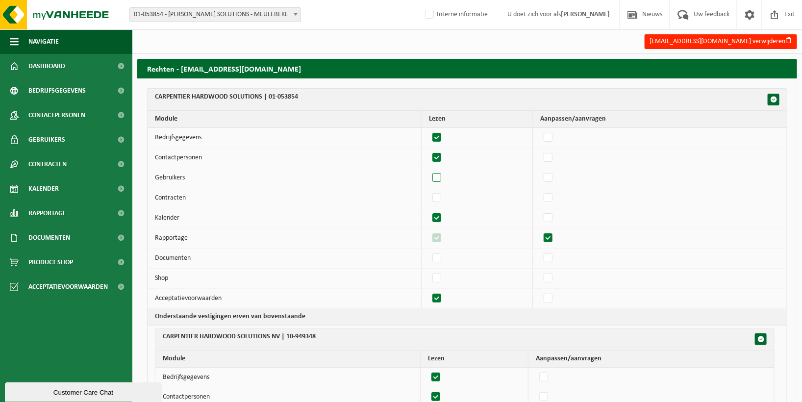
checkbox input "true"
click at [437, 198] on label"] at bounding box center [438, 198] width 14 height 15
click at [429, 191] on input "checkbox" at bounding box center [429, 190] width 0 height 0
checkbox input "true"
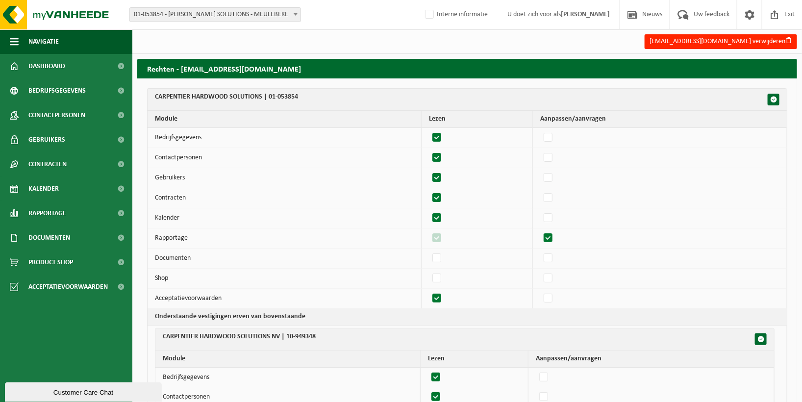
checkbox input "true"
click at [438, 261] on label"] at bounding box center [438, 258] width 14 height 15
click at [429, 251] on input "checkbox" at bounding box center [429, 251] width 0 height 0
checkbox input "true"
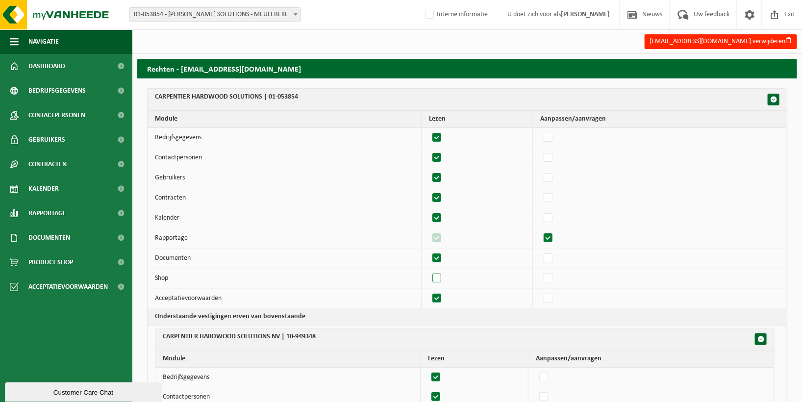
click at [439, 272] on label"] at bounding box center [438, 278] width 14 height 15
click at [429, 271] on input "checkbox" at bounding box center [429, 271] width 0 height 0
checkbox input "true"
click at [553, 137] on label"] at bounding box center [549, 137] width 14 height 15
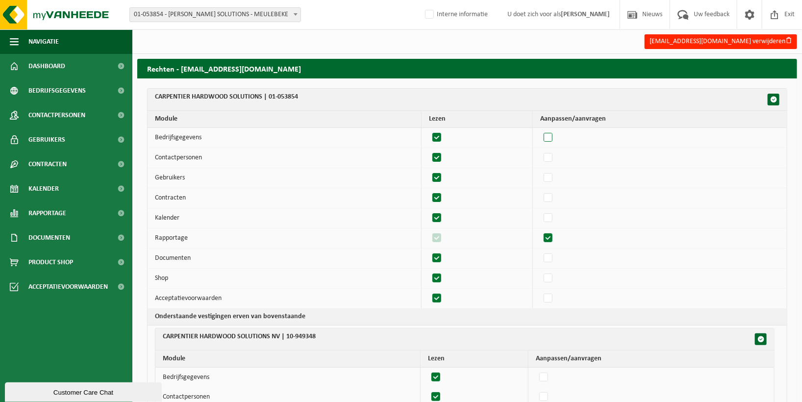
click at [540, 130] on input "checkbox" at bounding box center [540, 130] width 0 height 0
checkbox input "true"
click at [552, 155] on label"] at bounding box center [549, 158] width 14 height 15
click at [540, 151] on input "checkbox" at bounding box center [540, 150] width 0 height 0
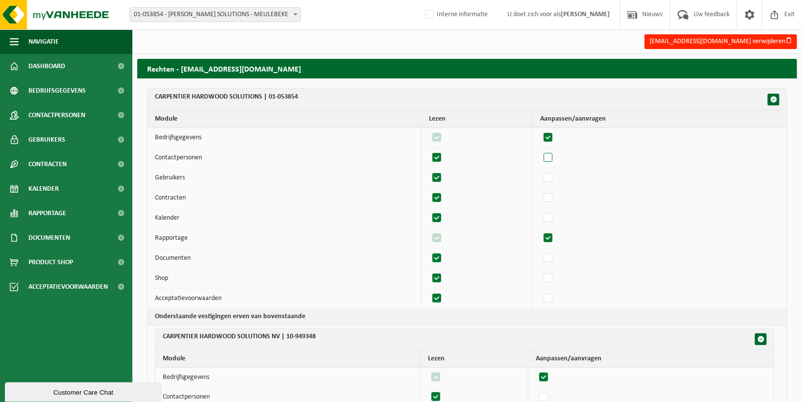
checkbox input "true"
click at [553, 179] on label"] at bounding box center [549, 178] width 14 height 15
click at [540, 171] on input "checkbox" at bounding box center [540, 170] width 0 height 0
checkbox input "true"
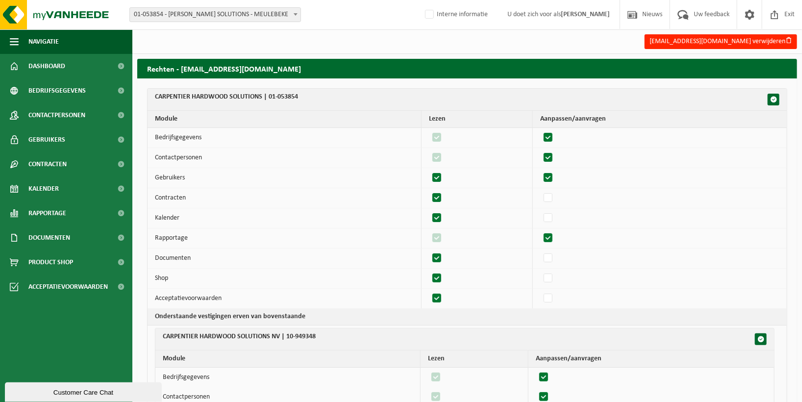
checkbox input "true"
click at [553, 197] on label"] at bounding box center [549, 198] width 14 height 15
click at [540, 191] on input "checkbox" at bounding box center [540, 190] width 0 height 0
checkbox input "true"
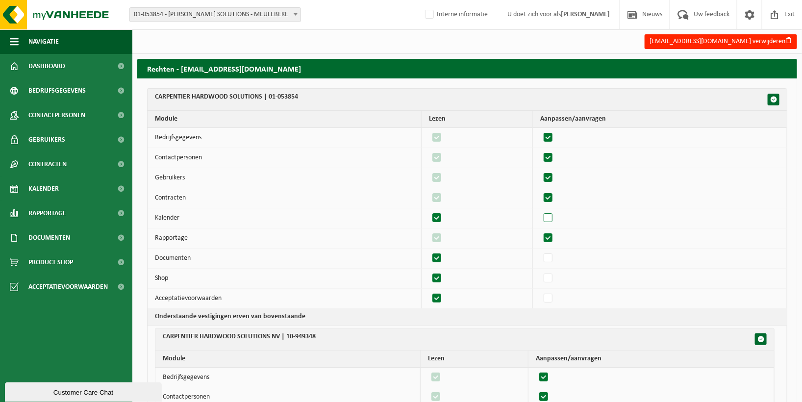
click at [553, 219] on label"] at bounding box center [549, 218] width 14 height 15
click at [540, 211] on input "checkbox" at bounding box center [540, 210] width 0 height 0
checkbox input "true"
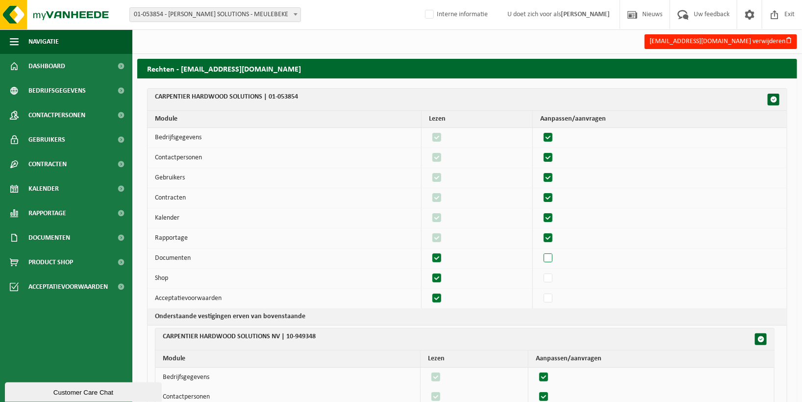
click at [553, 257] on label"] at bounding box center [549, 258] width 14 height 15
click at [540, 251] on input "checkbox" at bounding box center [540, 251] width 0 height 0
checkbox input "true"
click at [552, 276] on label"] at bounding box center [549, 278] width 14 height 15
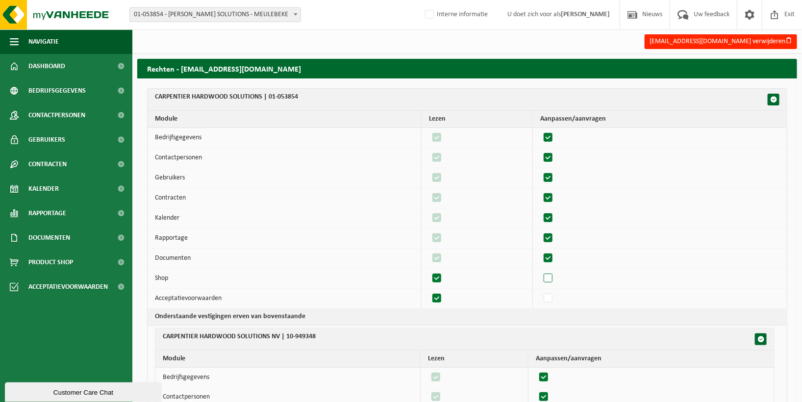
click at [540, 271] on input "checkbox" at bounding box center [540, 271] width 0 height 0
checkbox input "true"
click at [556, 298] on label"] at bounding box center [549, 298] width 14 height 15
click at [540, 291] on input "checkbox" at bounding box center [540, 291] width 0 height 0
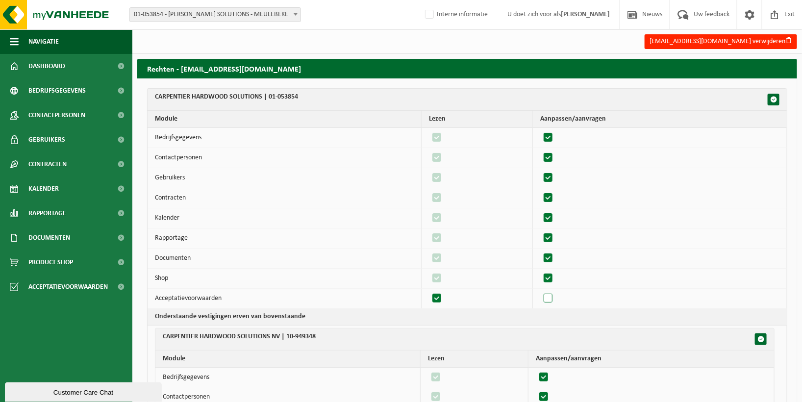
checkbox input "true"
click at [551, 177] on label"] at bounding box center [549, 178] width 14 height 15
click at [540, 171] on input "checkbox" at bounding box center [540, 170] width 0 height 0
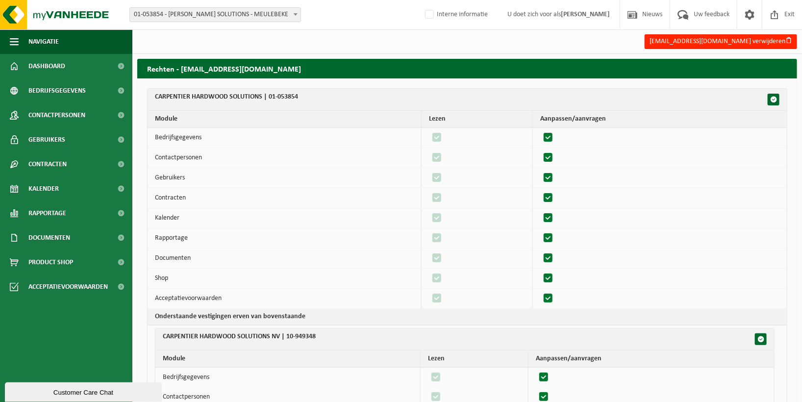
checkbox input "false"
click at [552, 157] on label"] at bounding box center [549, 158] width 14 height 15
click at [540, 151] on input "checkbox" at bounding box center [540, 150] width 0 height 0
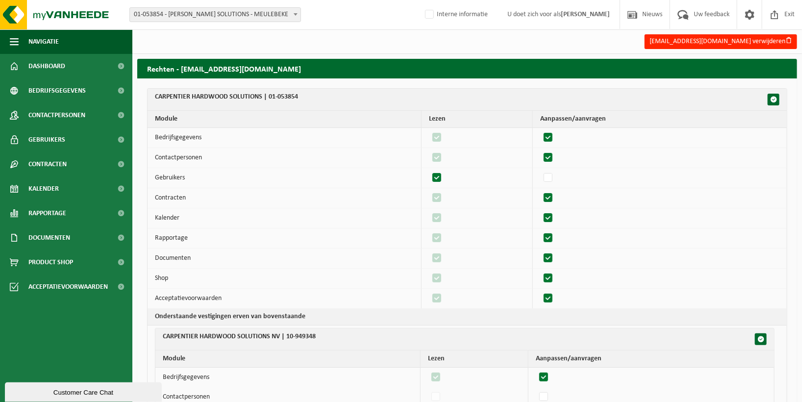
checkbox input "false"
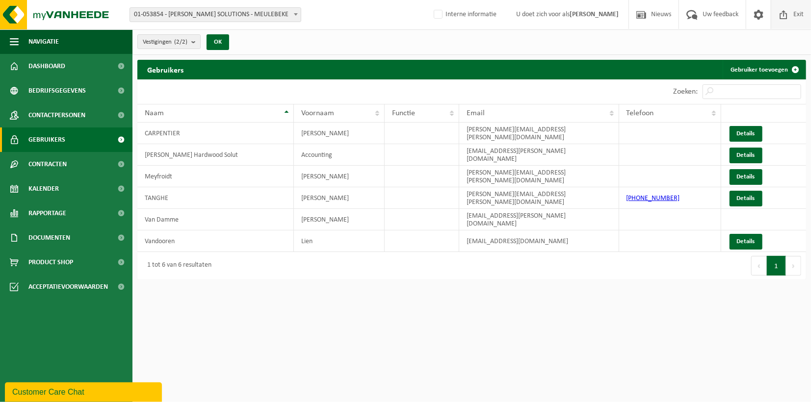
drag, startPoint x: 800, startPoint y: 16, endPoint x: 793, endPoint y: 20, distance: 8.3
click at [800, 16] on span "Exit" at bounding box center [798, 14] width 15 height 29
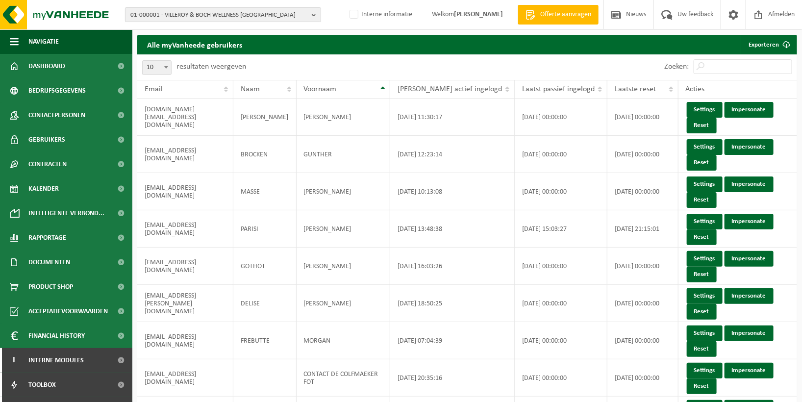
click at [315, 14] on b "button" at bounding box center [316, 15] width 9 height 14
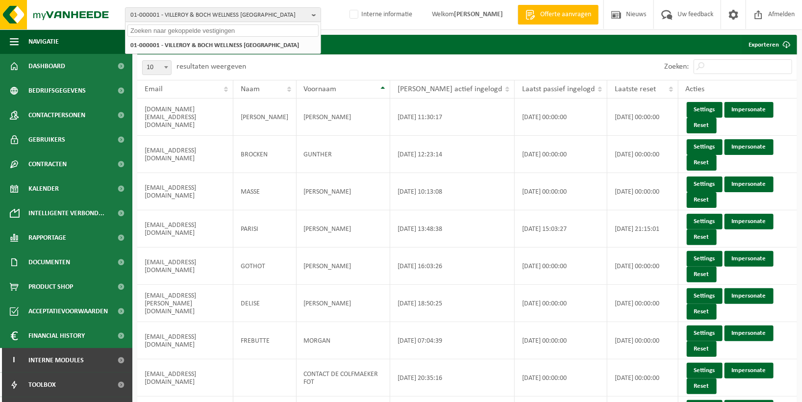
click at [294, 31] on input "text" at bounding box center [223, 31] width 191 height 12
paste input "01-053854."
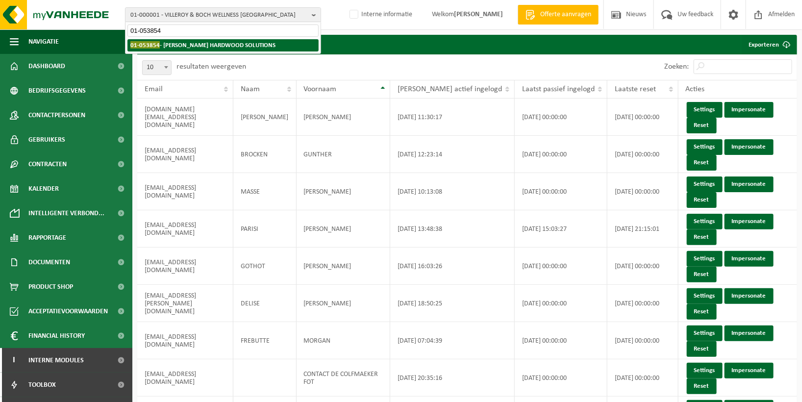
type input "01-053854"
click at [257, 46] on strong "01-053854 - [PERSON_NAME] HARDWOOD SOLUTIONS" at bounding box center [202, 44] width 145 height 7
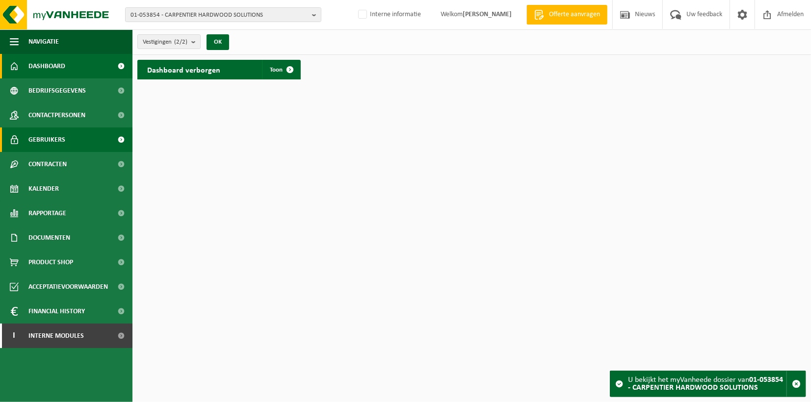
click at [58, 137] on span "Gebruikers" at bounding box center [46, 140] width 37 height 25
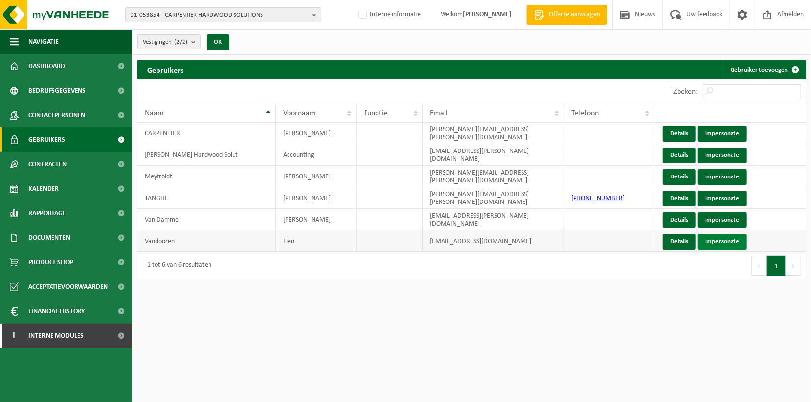
click at [722, 241] on link "Impersonate" at bounding box center [721, 242] width 49 height 16
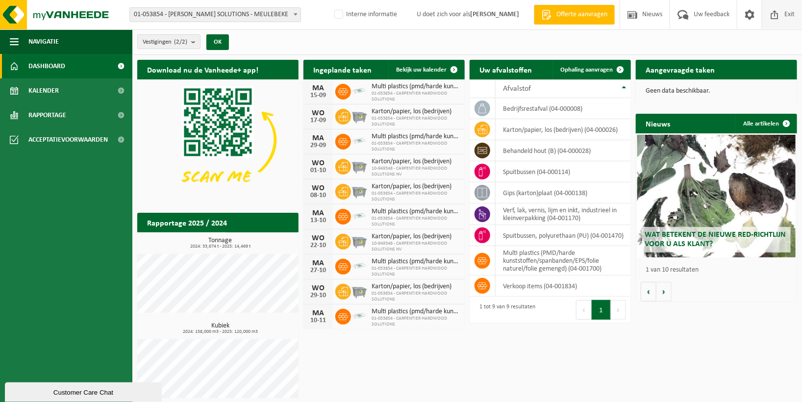
click at [791, 11] on span "Exit" at bounding box center [789, 14] width 15 height 29
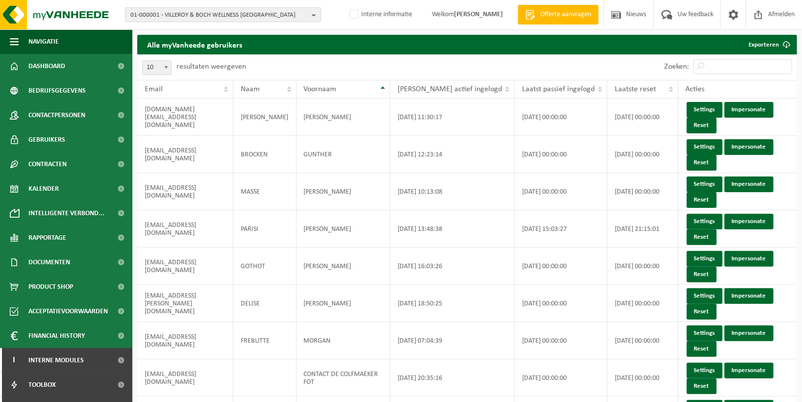
click at [316, 13] on b "button" at bounding box center [316, 15] width 9 height 14
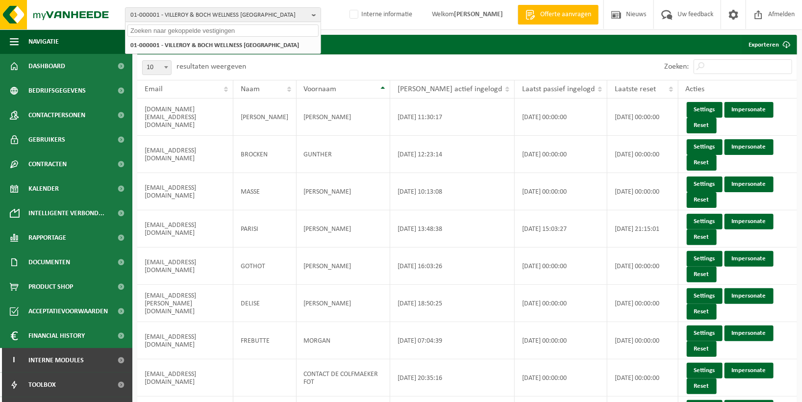
click at [261, 27] on input "text" at bounding box center [223, 31] width 191 height 12
paste input "01-053854."
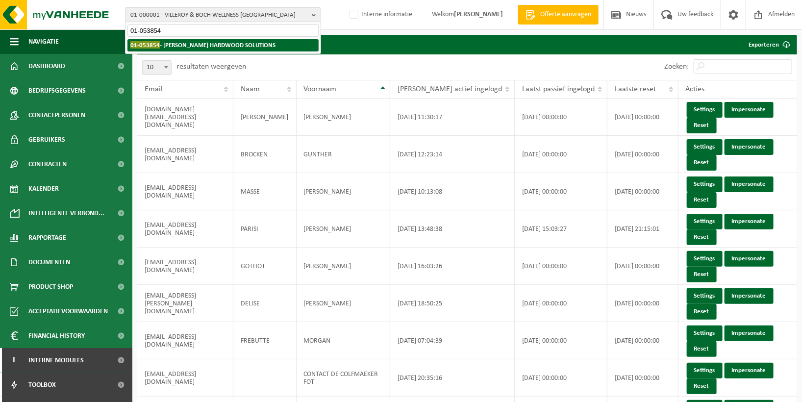
type input "01-053854"
click at [233, 43] on strong "01-053854 - CARPENTIER HARDWOOD SOLUTIONS" at bounding box center [202, 44] width 145 height 7
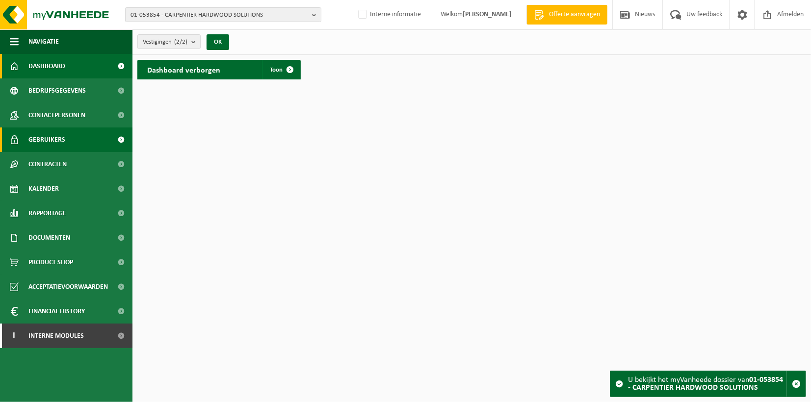
click at [53, 139] on span "Gebruikers" at bounding box center [46, 140] width 37 height 25
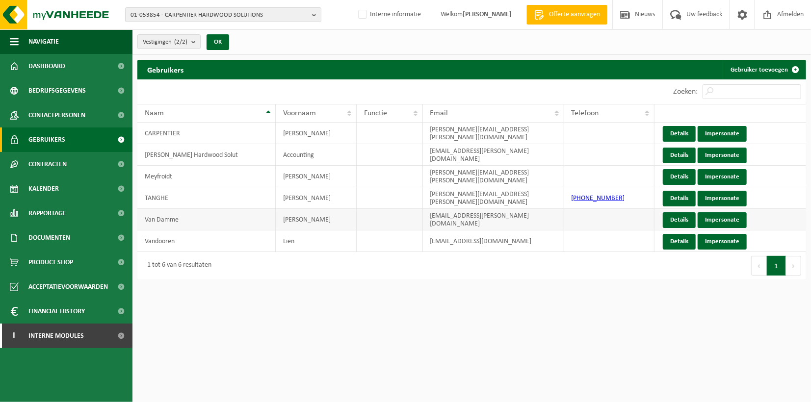
click at [372, 220] on td at bounding box center [390, 220] width 66 height 22
click at [728, 218] on link "Impersonate" at bounding box center [721, 220] width 49 height 16
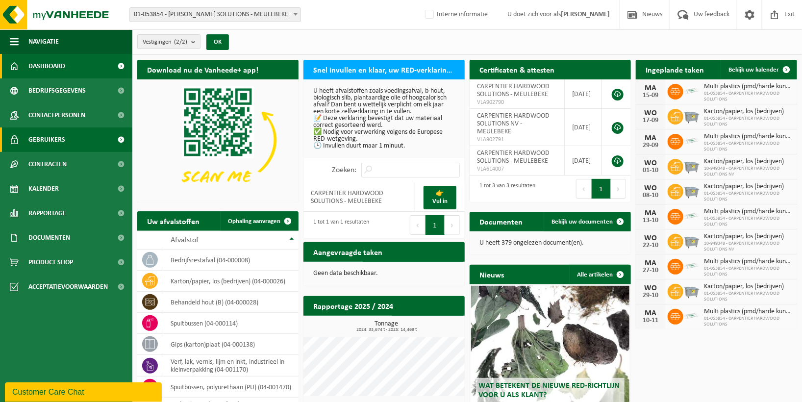
click at [54, 139] on span "Gebruikers" at bounding box center [46, 140] width 37 height 25
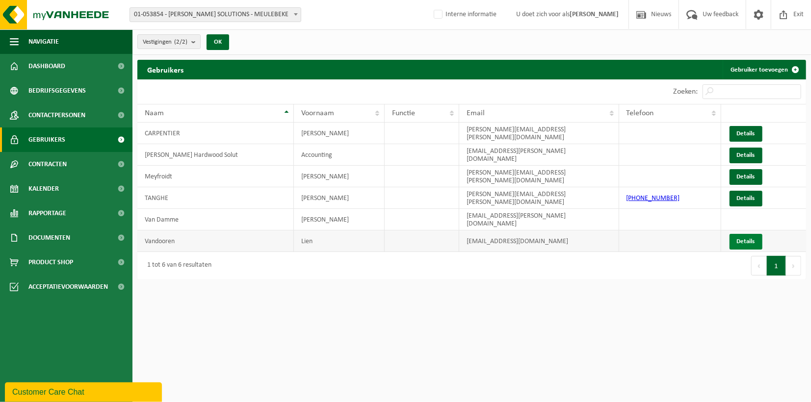
click at [752, 235] on link "Details" at bounding box center [745, 242] width 33 height 16
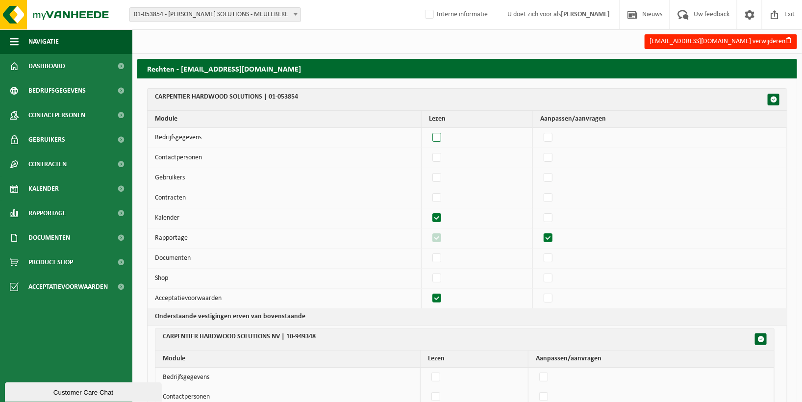
click at [440, 138] on label"] at bounding box center [438, 137] width 14 height 15
click at [429, 130] on input "checkbox" at bounding box center [429, 130] width 0 height 0
checkbox input "true"
click at [443, 155] on label"] at bounding box center [438, 158] width 14 height 15
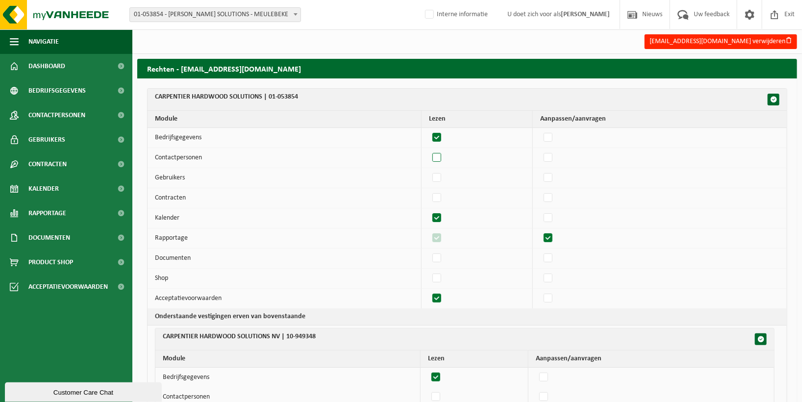
click at [429, 151] on input "checkbox" at bounding box center [429, 150] width 0 height 0
checkbox input "true"
click at [443, 174] on label"] at bounding box center [438, 178] width 14 height 15
click at [429, 171] on input "checkbox" at bounding box center [429, 170] width 0 height 0
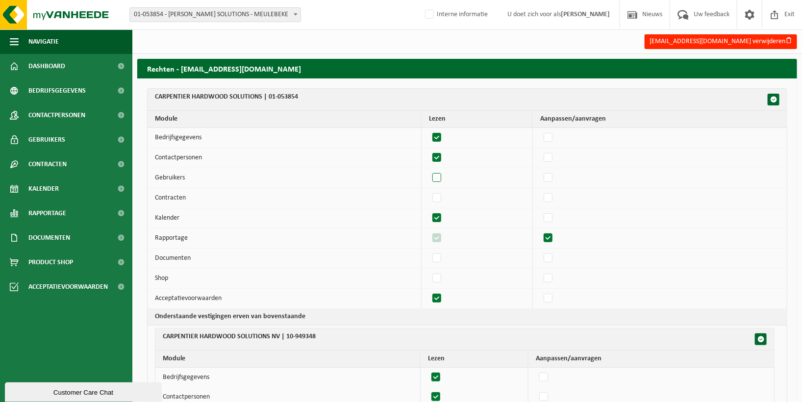
checkbox input "true"
click at [443, 197] on label"] at bounding box center [438, 198] width 14 height 15
click at [429, 191] on input "checkbox" at bounding box center [429, 190] width 0 height 0
checkbox input "true"
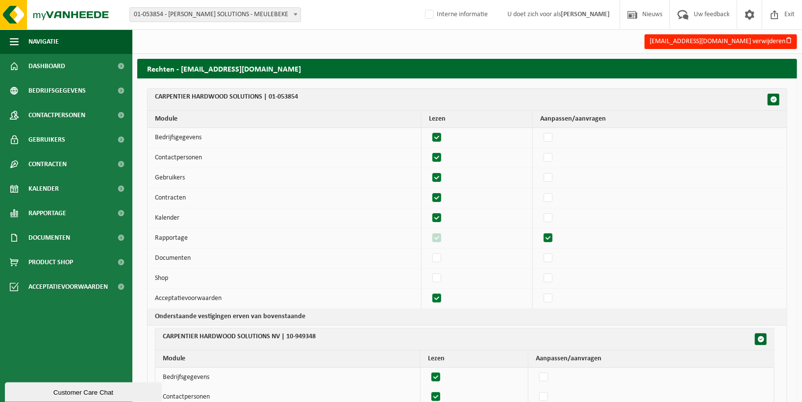
checkbox input "true"
click at [441, 258] on label"] at bounding box center [438, 258] width 14 height 15
click at [429, 251] on input "checkbox" at bounding box center [429, 251] width 0 height 0
checkbox input "true"
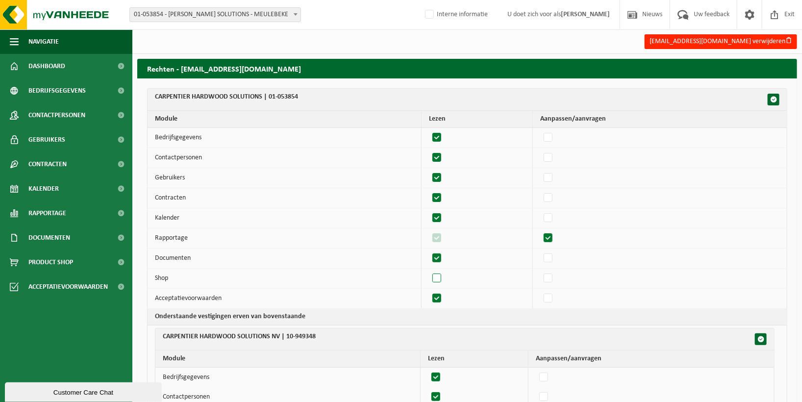
click at [443, 279] on label"] at bounding box center [438, 278] width 14 height 15
click at [429, 271] on input "checkbox" at bounding box center [429, 271] width 0 height 0
checkbox input "true"
click at [553, 136] on label"] at bounding box center [549, 137] width 14 height 15
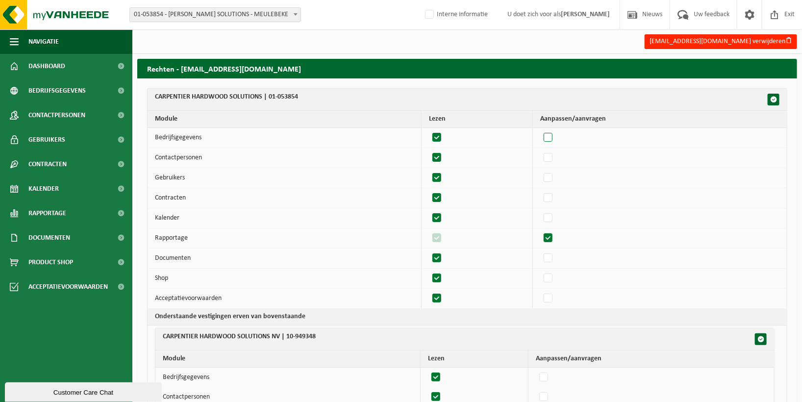
click at [540, 130] on input "checkbox" at bounding box center [540, 130] width 0 height 0
checkbox input "true"
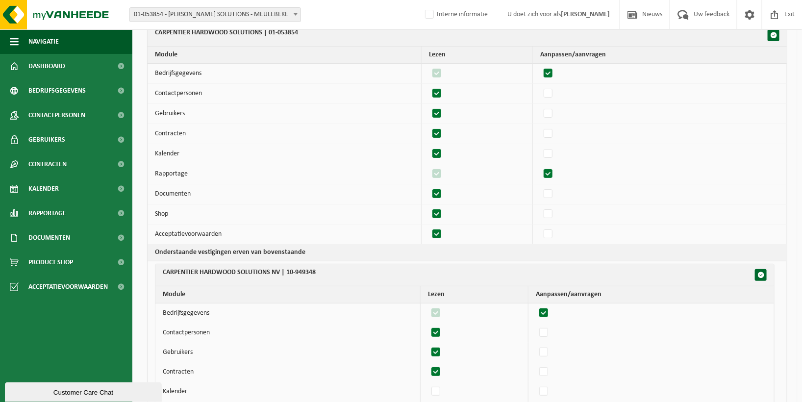
scroll to position [204, 0]
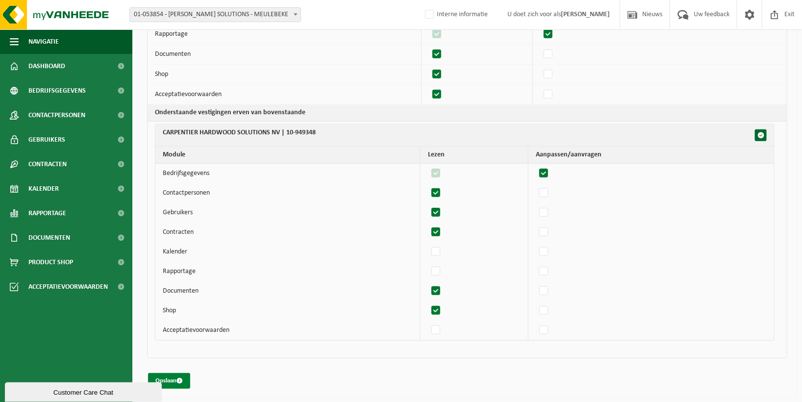
click at [173, 379] on button "Opslaan" at bounding box center [169, 381] width 42 height 16
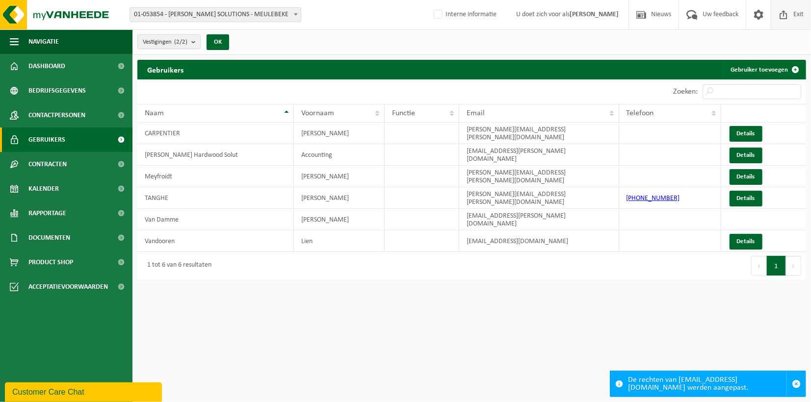
click at [798, 15] on span "Exit" at bounding box center [798, 14] width 15 height 29
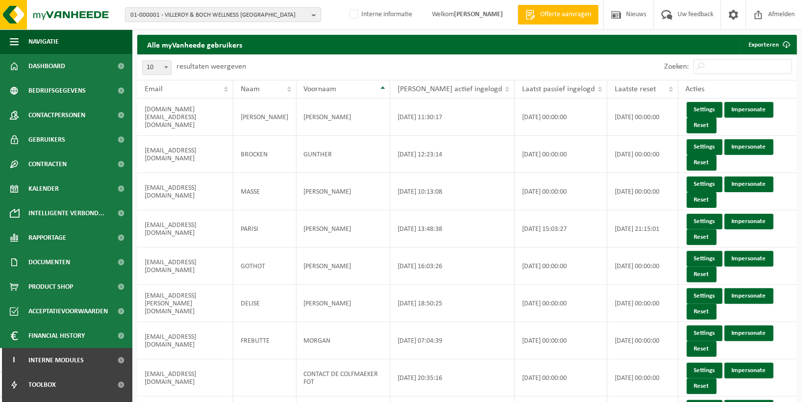
click at [311, 16] on button "01-000001 - VILLEROY & BOCH WELLNESS NV" at bounding box center [223, 14] width 196 height 15
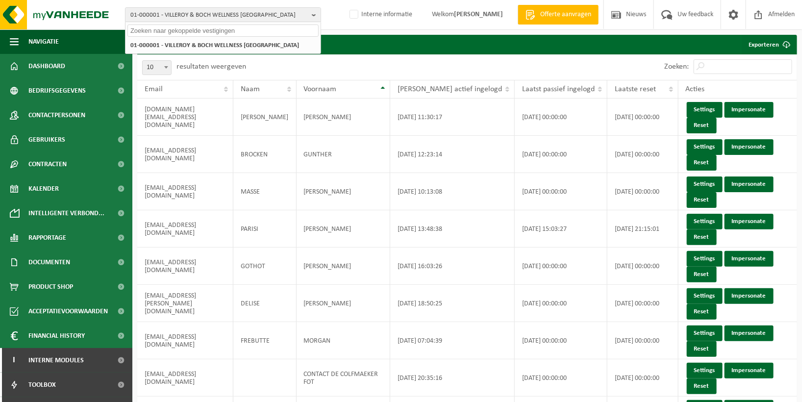
click at [233, 29] on input "text" at bounding box center [223, 31] width 191 height 12
paste input "01-053854."
type input "01-053854"
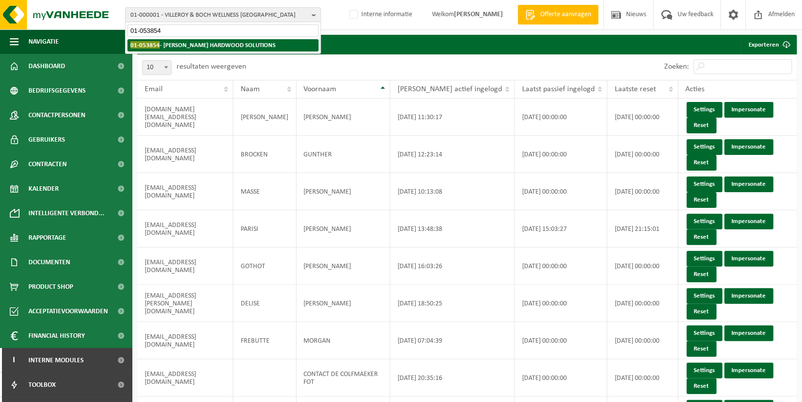
click at [252, 41] on li "01-053854 - CARPENTIER HARDWOOD SOLUTIONS" at bounding box center [223, 45] width 191 height 12
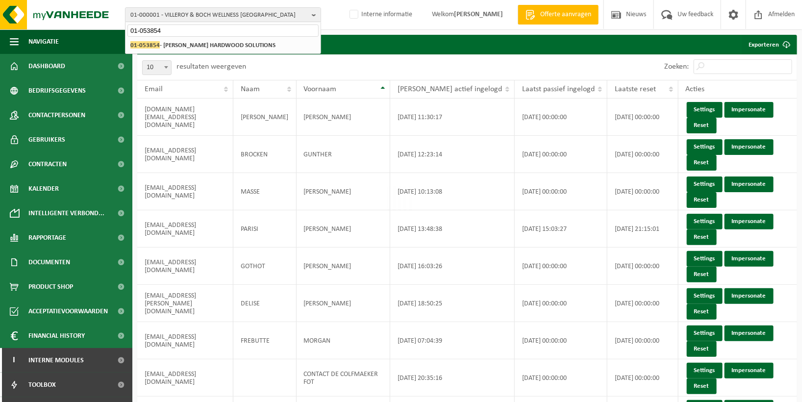
click at [252, 41] on div "Even geduld. Door de grote hoeveelheid gegevens duurt het laden even." at bounding box center [401, 201] width 802 height 402
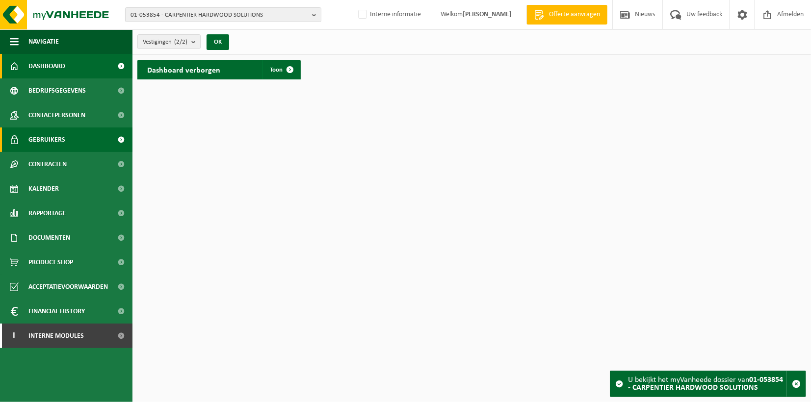
click at [65, 145] on link "Gebruikers" at bounding box center [66, 140] width 132 height 25
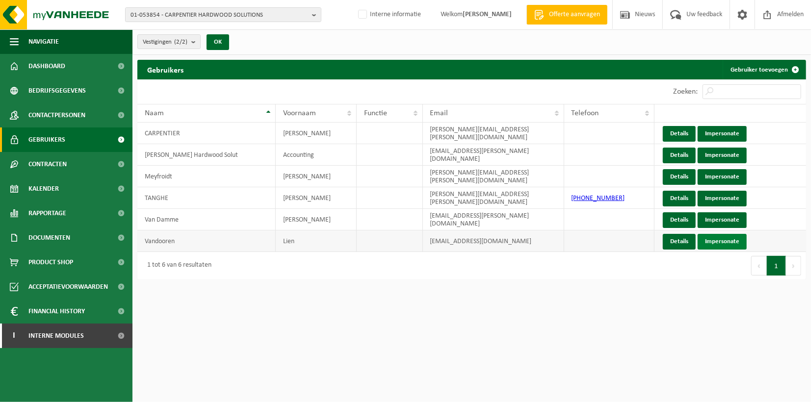
click at [716, 243] on link "Impersonate" at bounding box center [721, 242] width 49 height 16
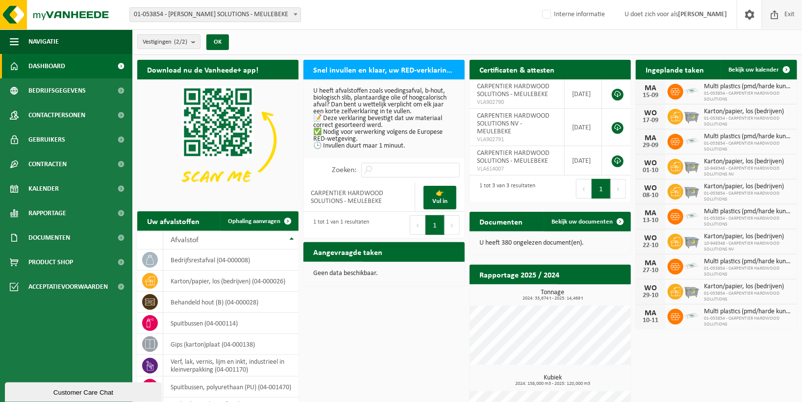
click at [788, 13] on span "Exit" at bounding box center [789, 14] width 15 height 29
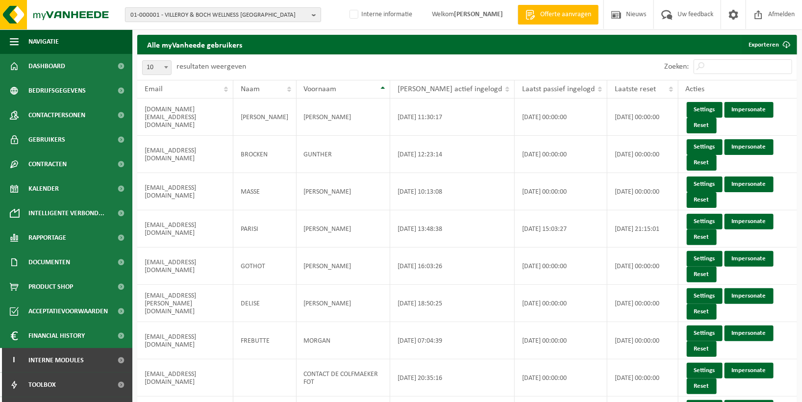
click at [314, 15] on b "button" at bounding box center [316, 15] width 9 height 14
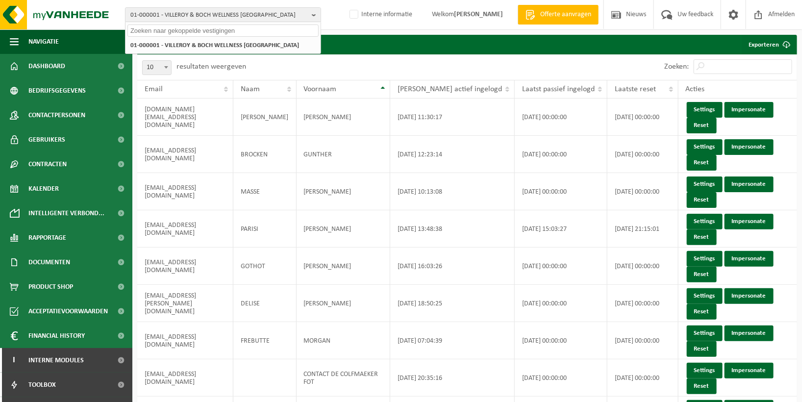
click at [254, 35] on input "text" at bounding box center [223, 31] width 191 height 12
click at [268, 22] on span "01-000001 - VILLEROY & BOCH WELLNESS [GEOGRAPHIC_DATA]" at bounding box center [219, 15] width 178 height 15
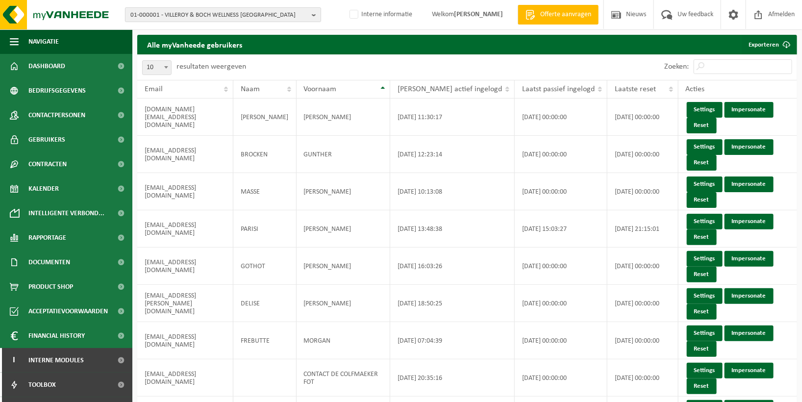
click at [315, 13] on b "button" at bounding box center [316, 15] width 9 height 14
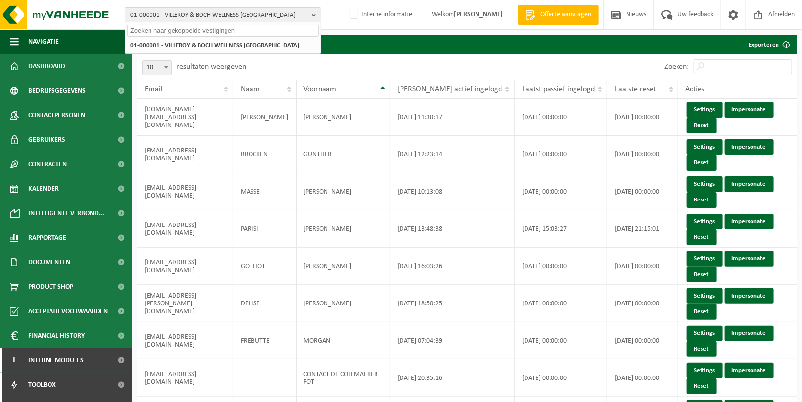
click at [274, 32] on input "text" at bounding box center [223, 31] width 191 height 12
paste input "01-053854."
type input "01-053854"
